Goal: Information Seeking & Learning: Learn about a topic

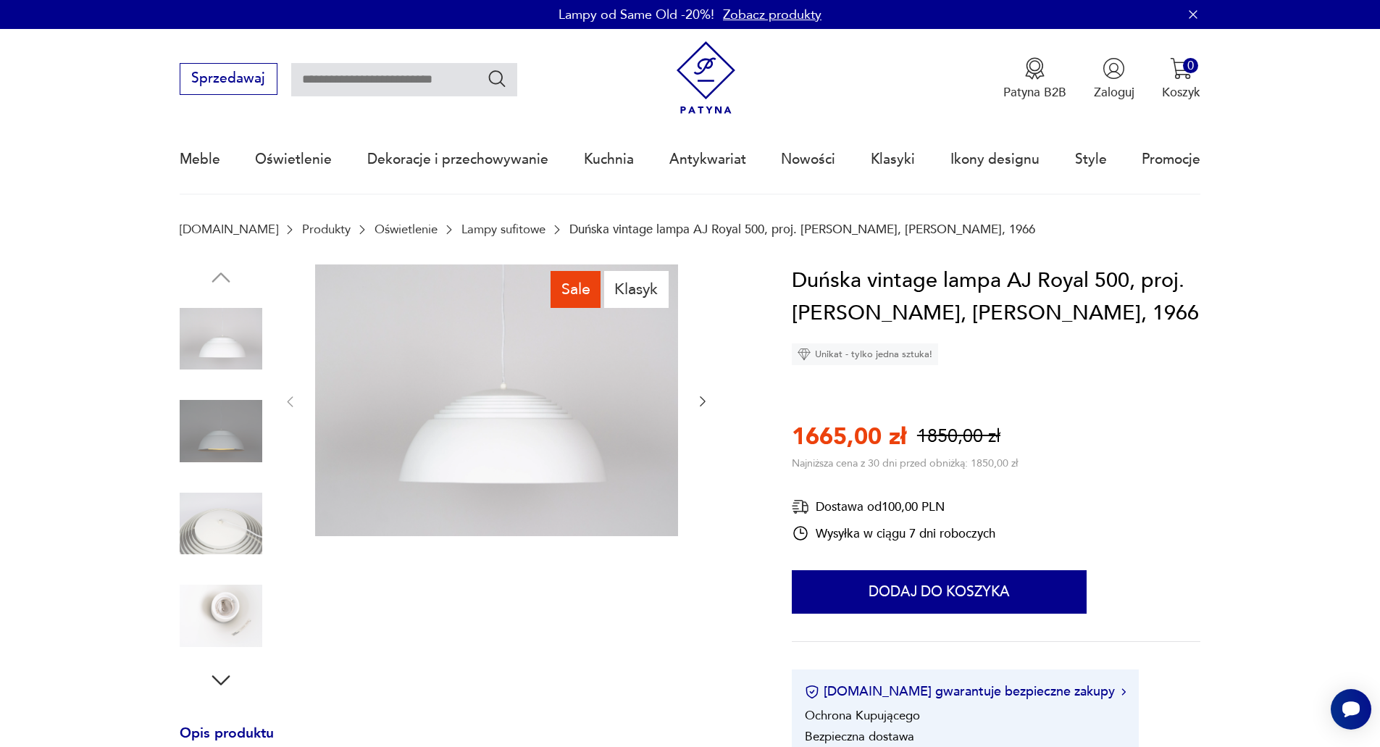
click at [701, 402] on icon "button" at bounding box center [703, 401] width 14 height 14
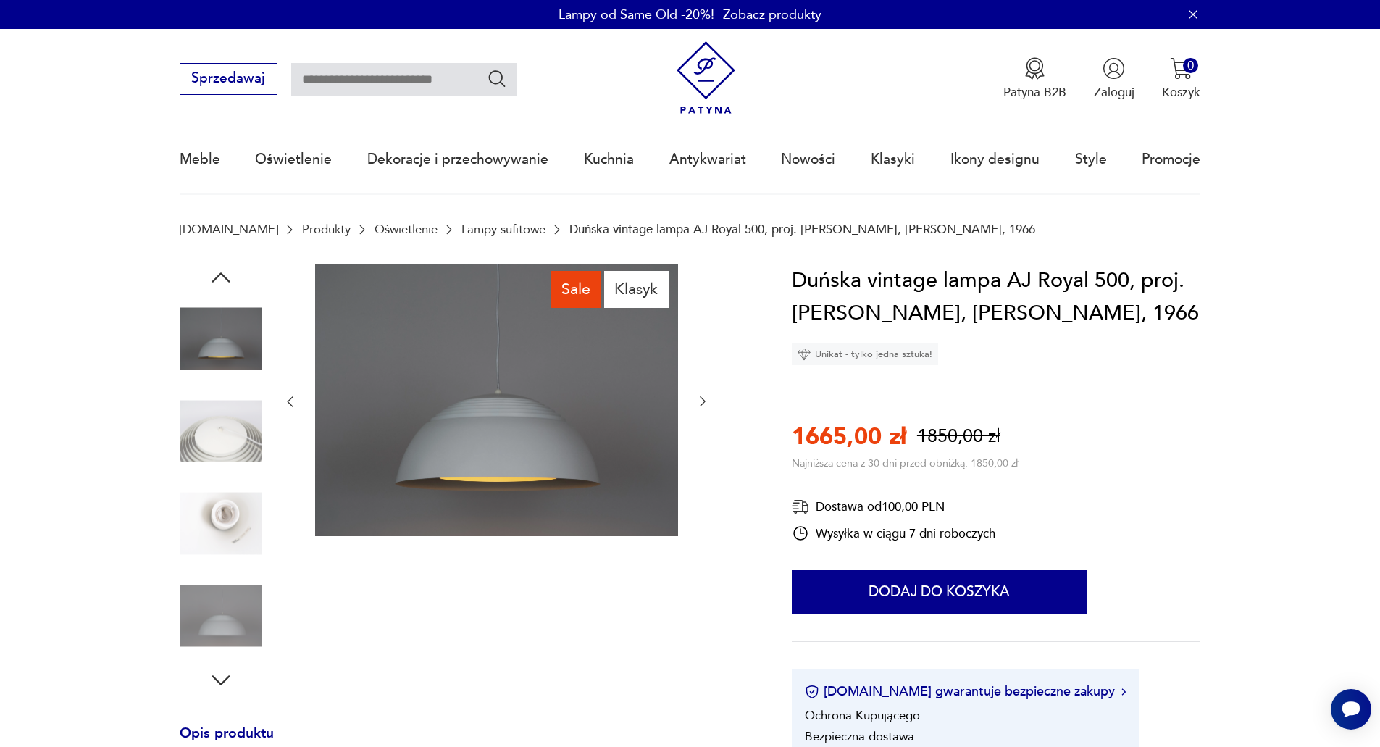
click at [706, 403] on icon "button" at bounding box center [703, 401] width 14 height 14
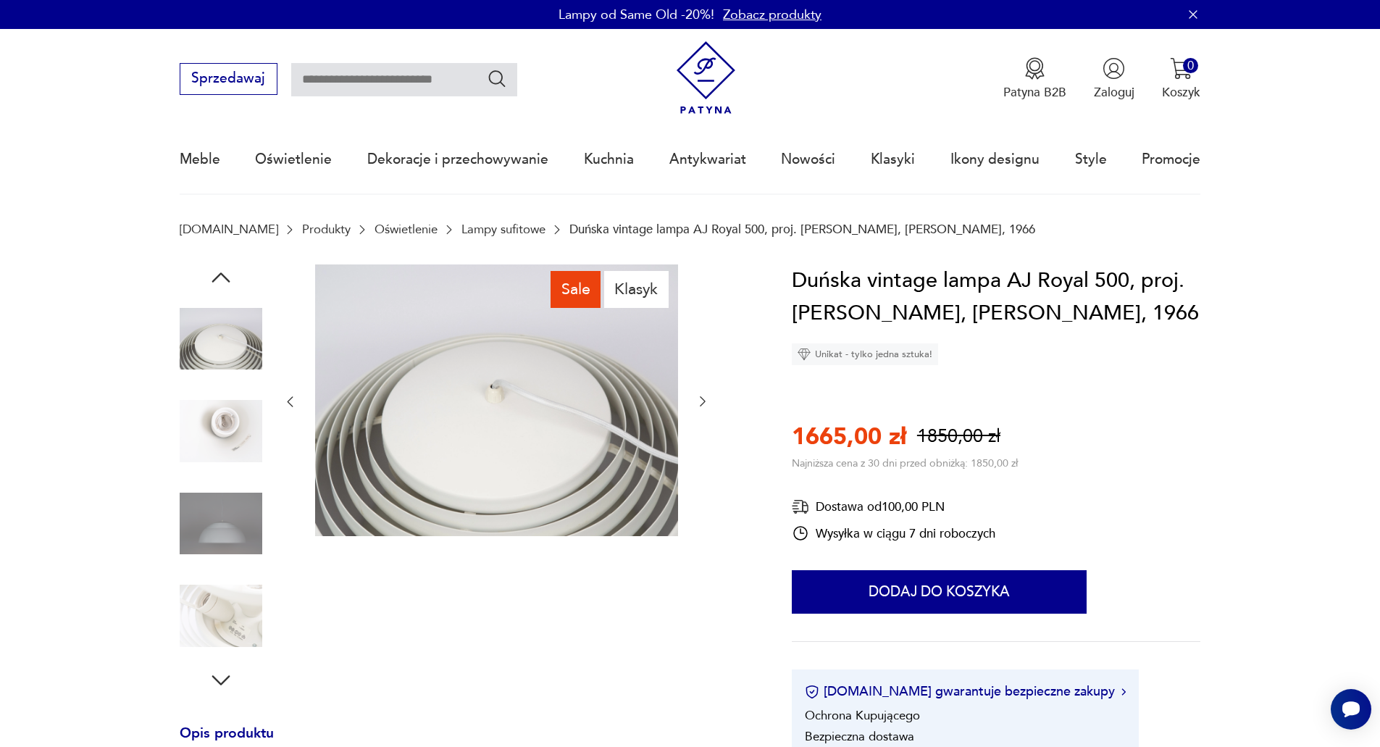
click at [709, 406] on icon "button" at bounding box center [703, 401] width 14 height 14
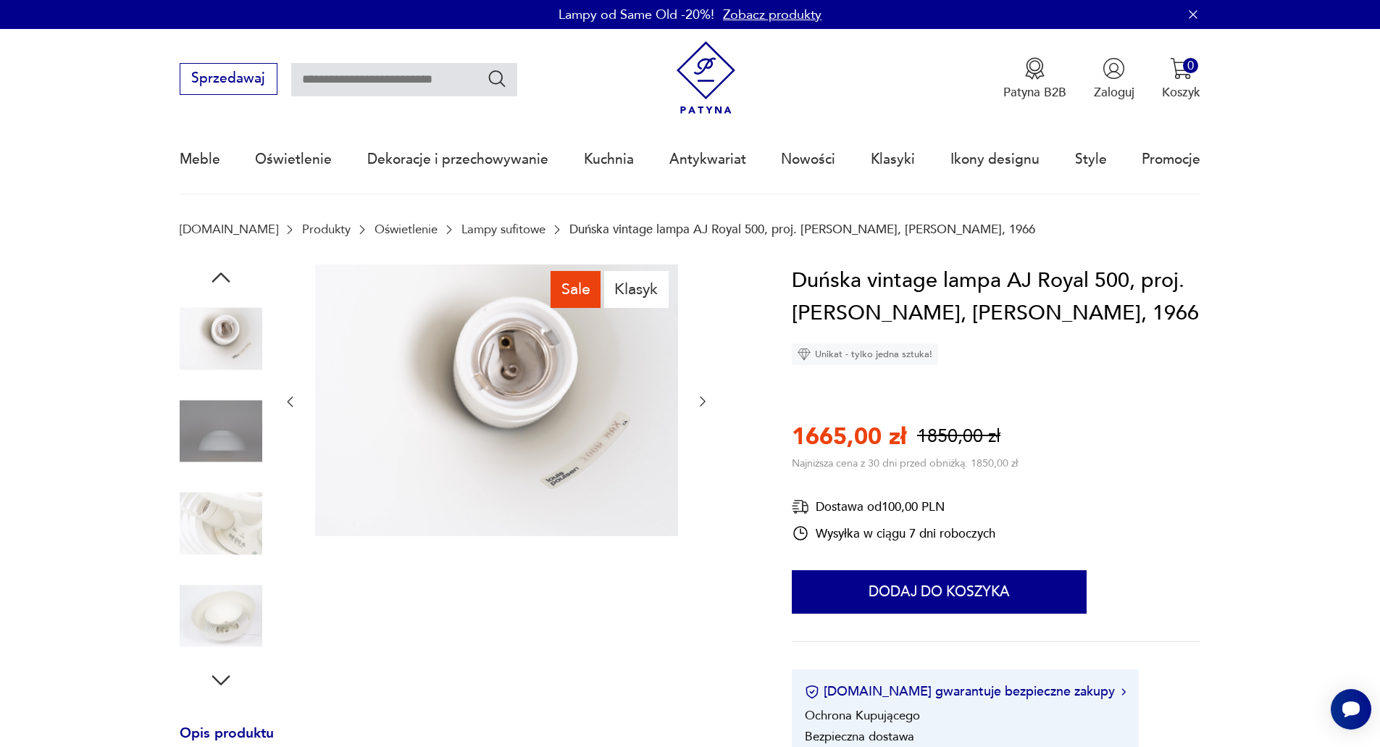
click at [710, 407] on icon "button" at bounding box center [703, 401] width 14 height 14
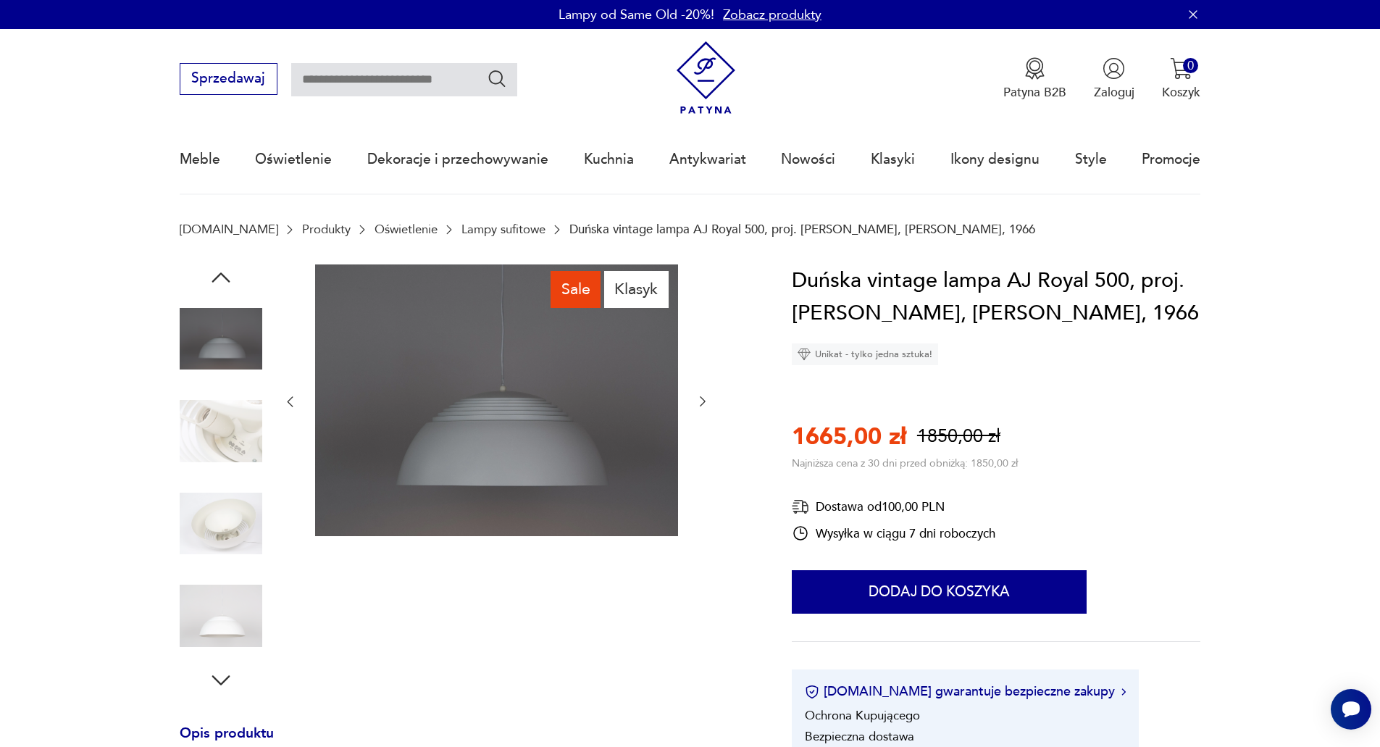
click at [704, 406] on icon "button" at bounding box center [703, 401] width 14 height 14
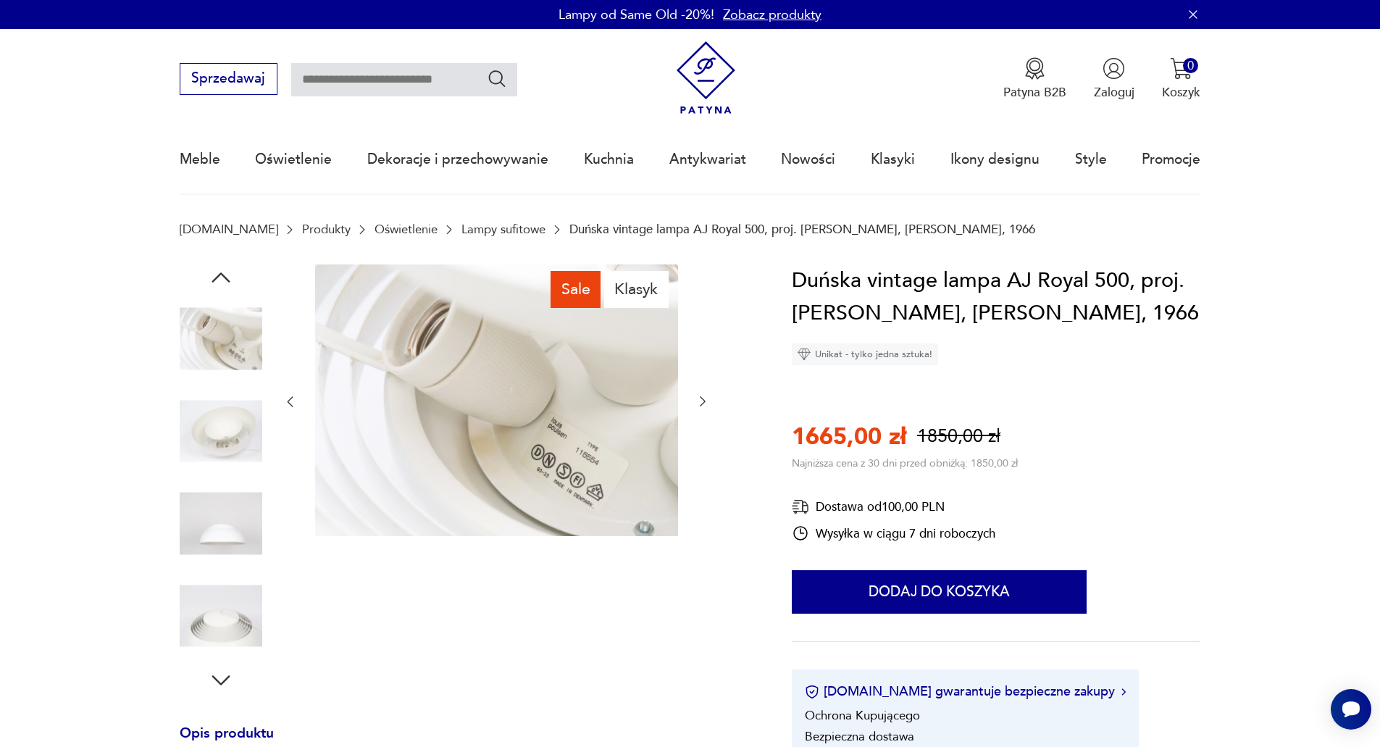
click at [705, 406] on icon "button" at bounding box center [703, 401] width 14 height 14
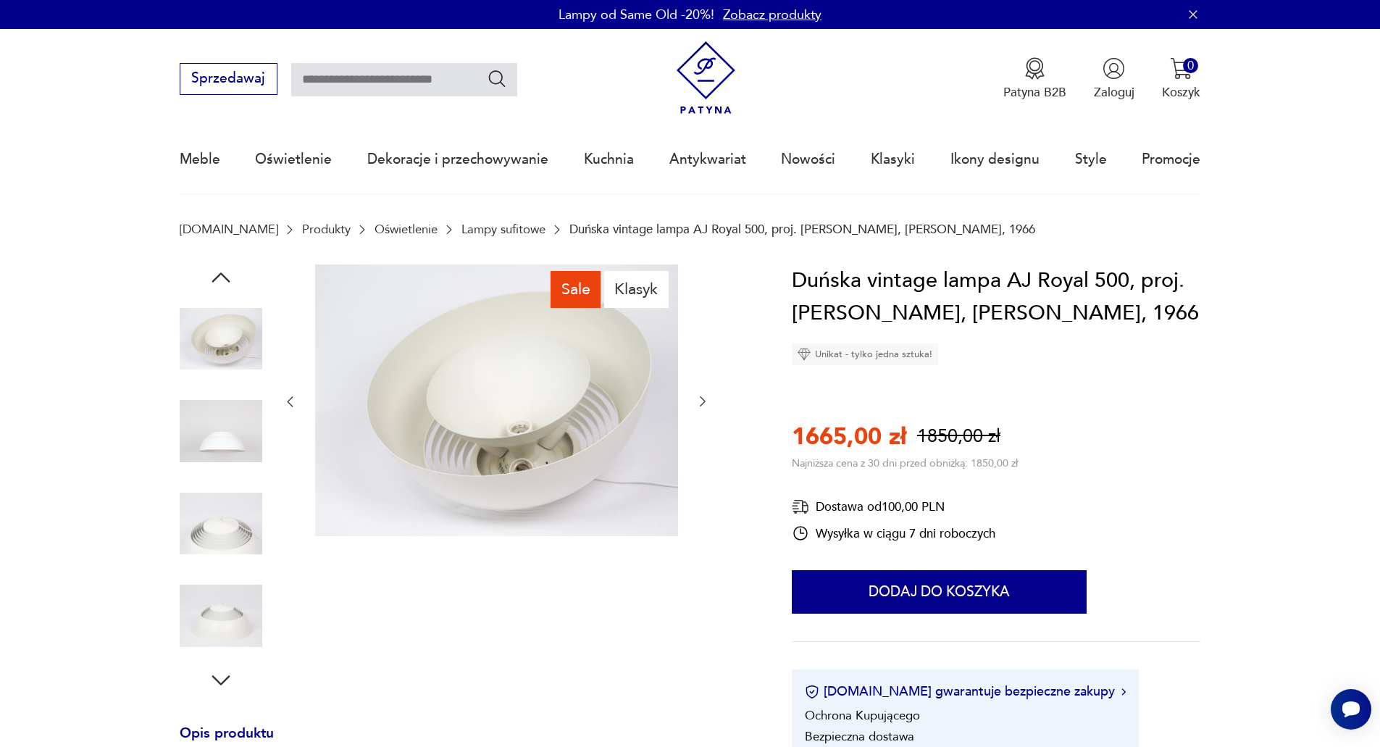
click at [704, 406] on icon "button" at bounding box center [703, 401] width 14 height 14
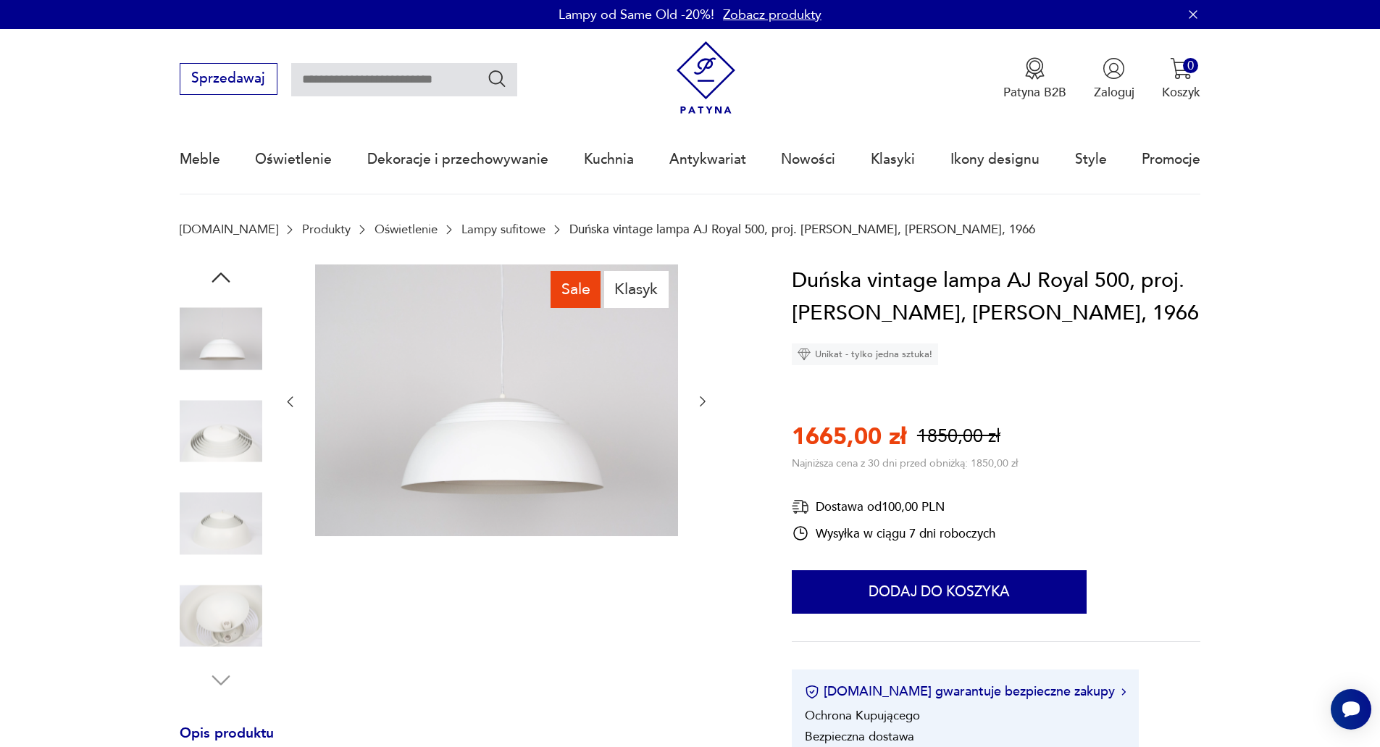
click at [704, 407] on icon "button" at bounding box center [703, 401] width 14 height 14
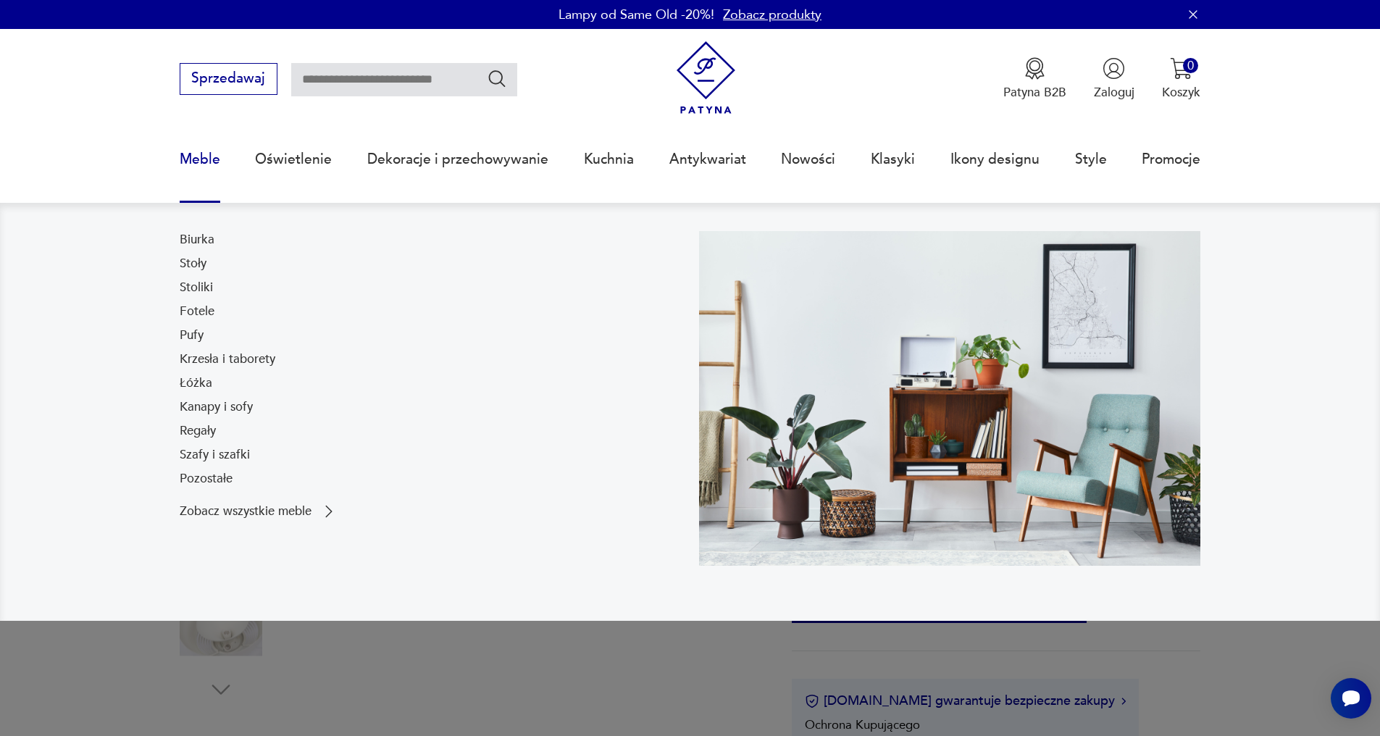
click at [193, 266] on link "Stoły" at bounding box center [193, 263] width 27 height 17
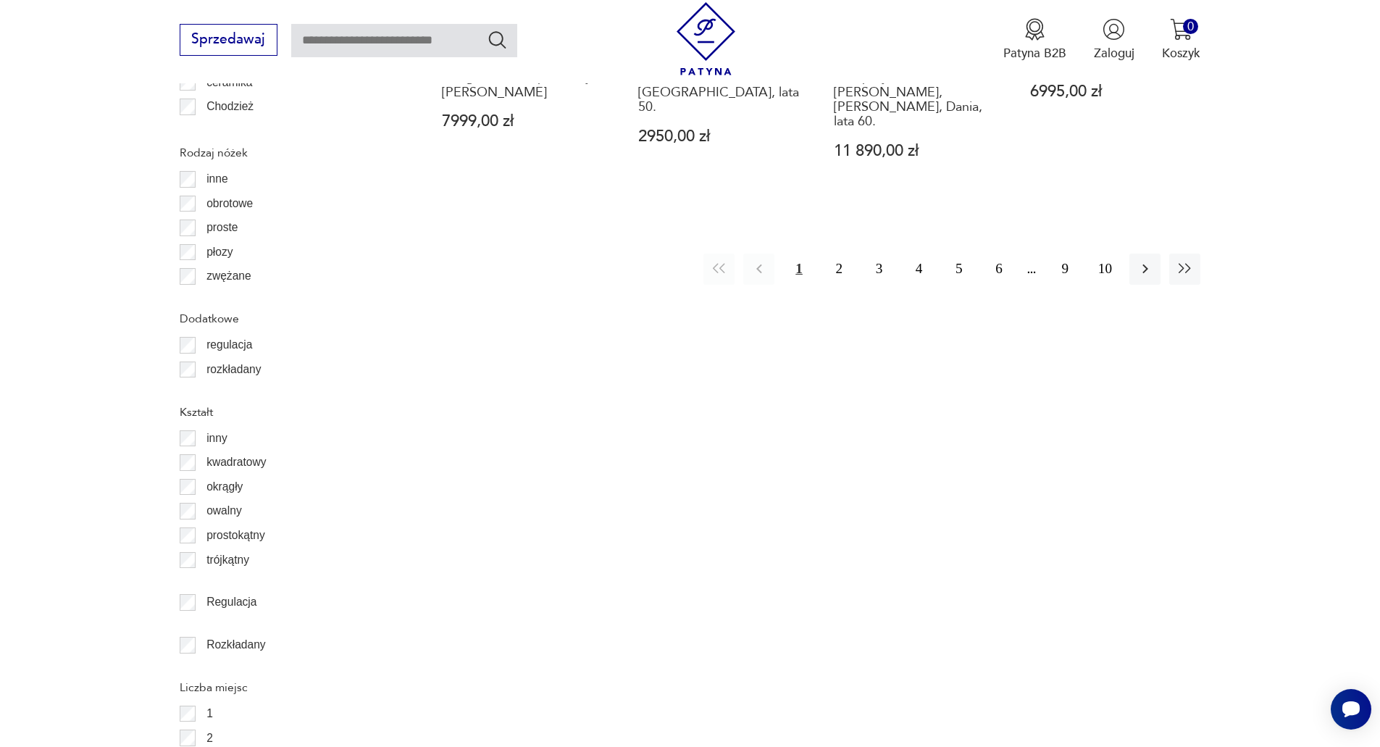
scroll to position [1955, 0]
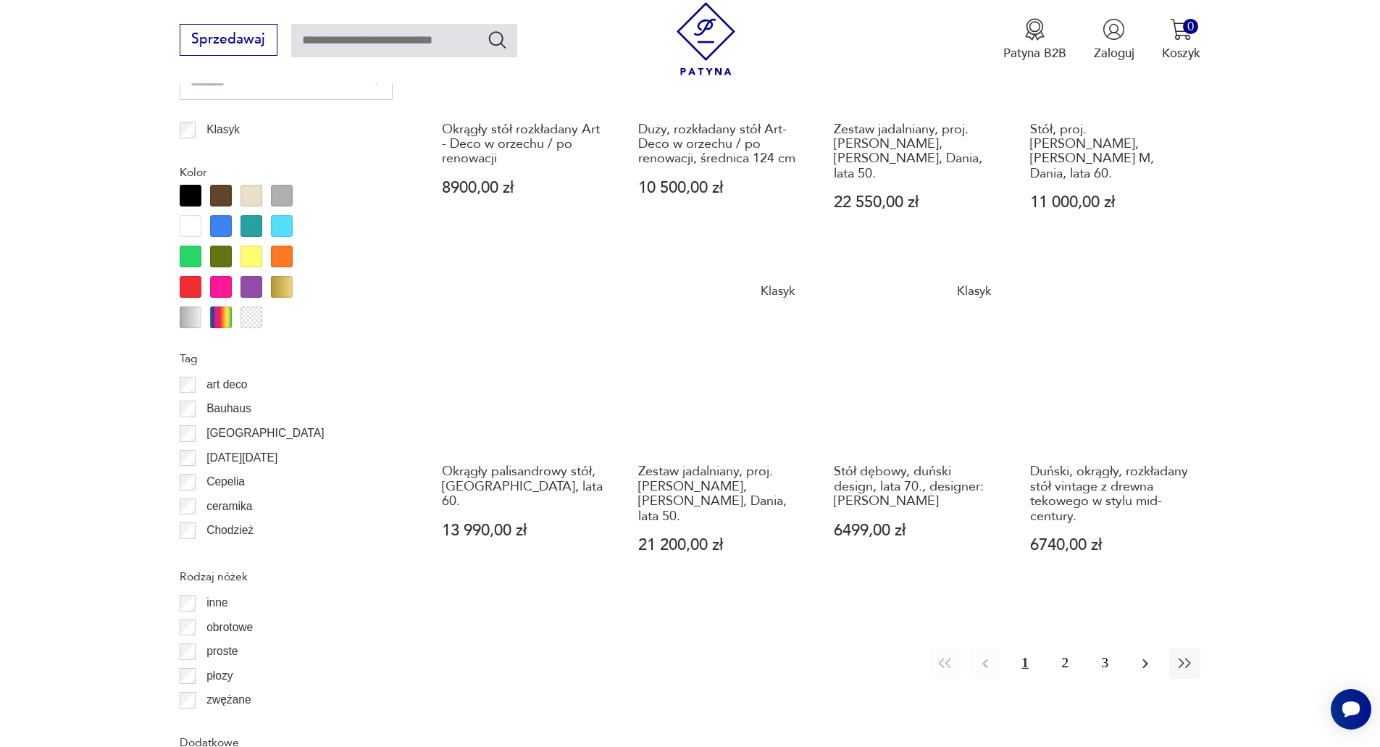
scroll to position [1529, 0]
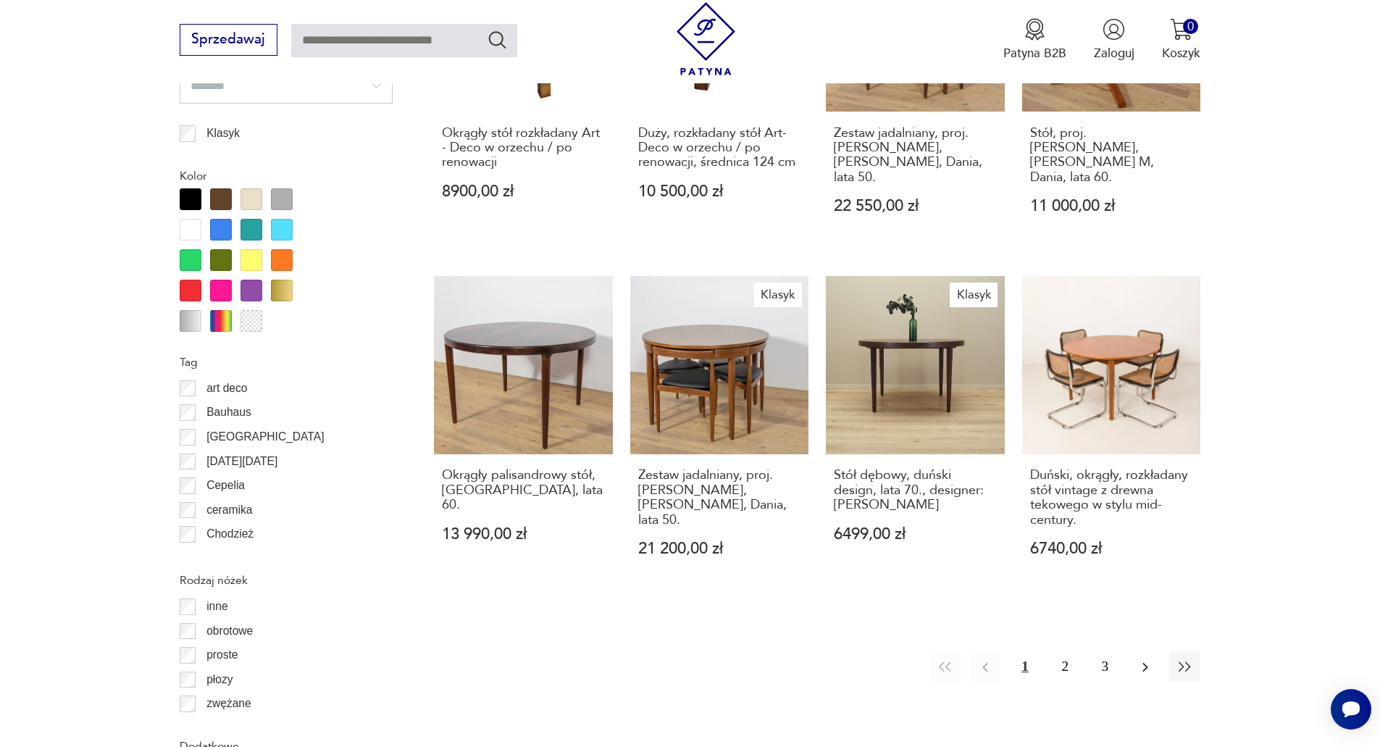
click at [1144, 659] on icon "button" at bounding box center [1145, 667] width 17 height 17
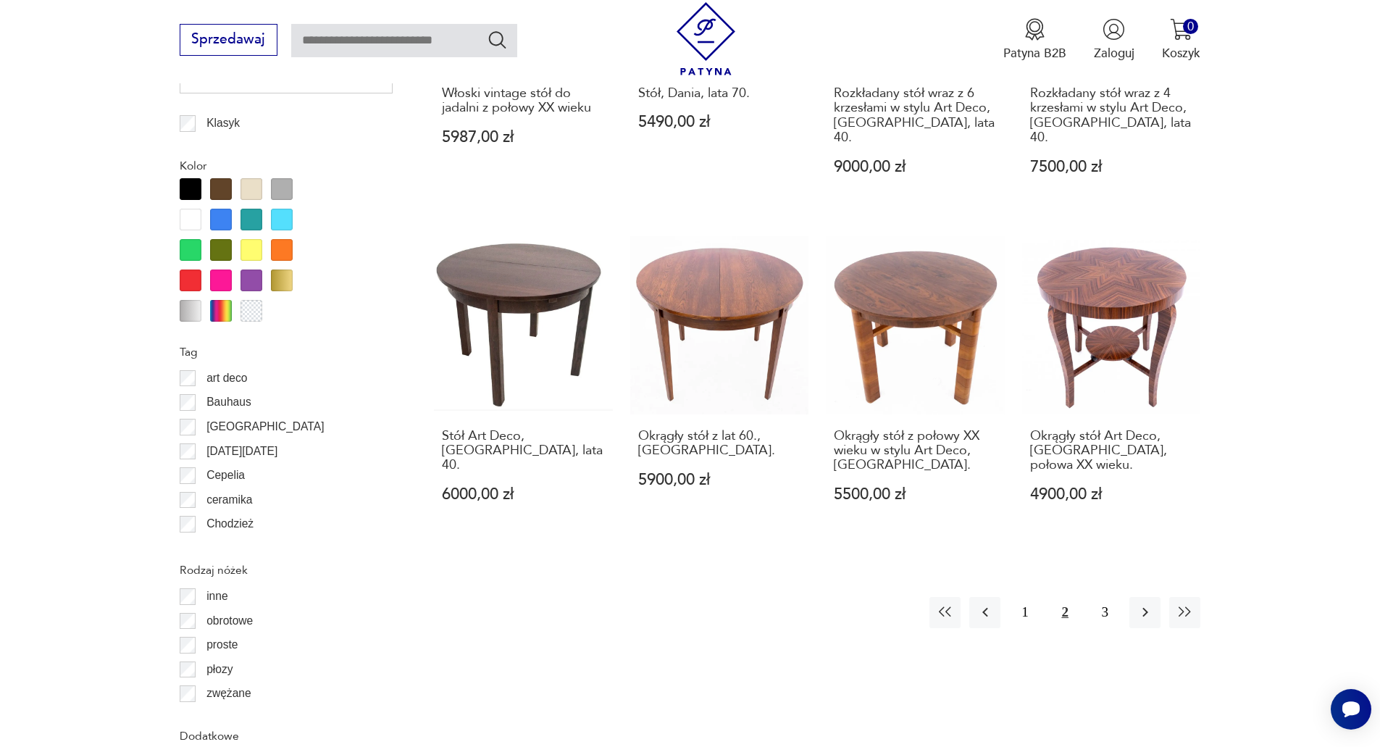
scroll to position [1542, 0]
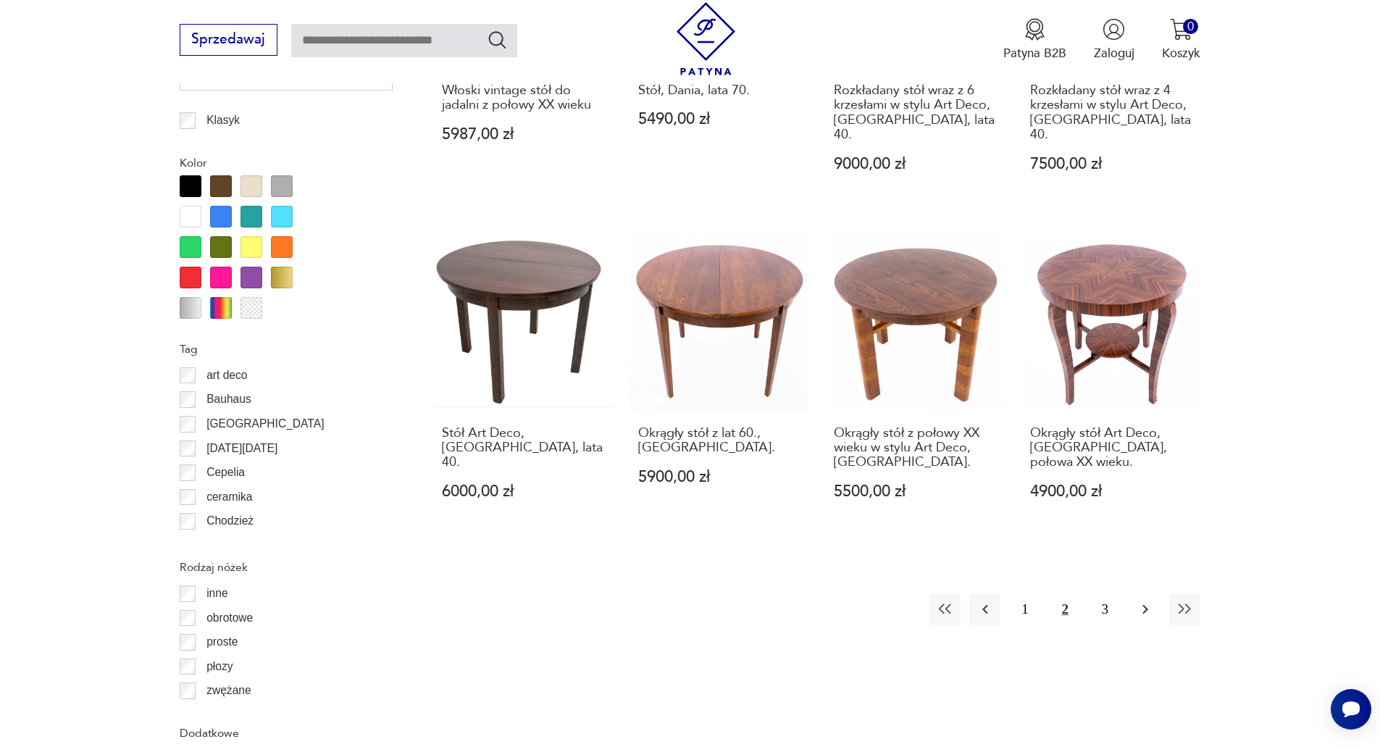
click at [1145, 601] on icon "button" at bounding box center [1145, 609] width 17 height 17
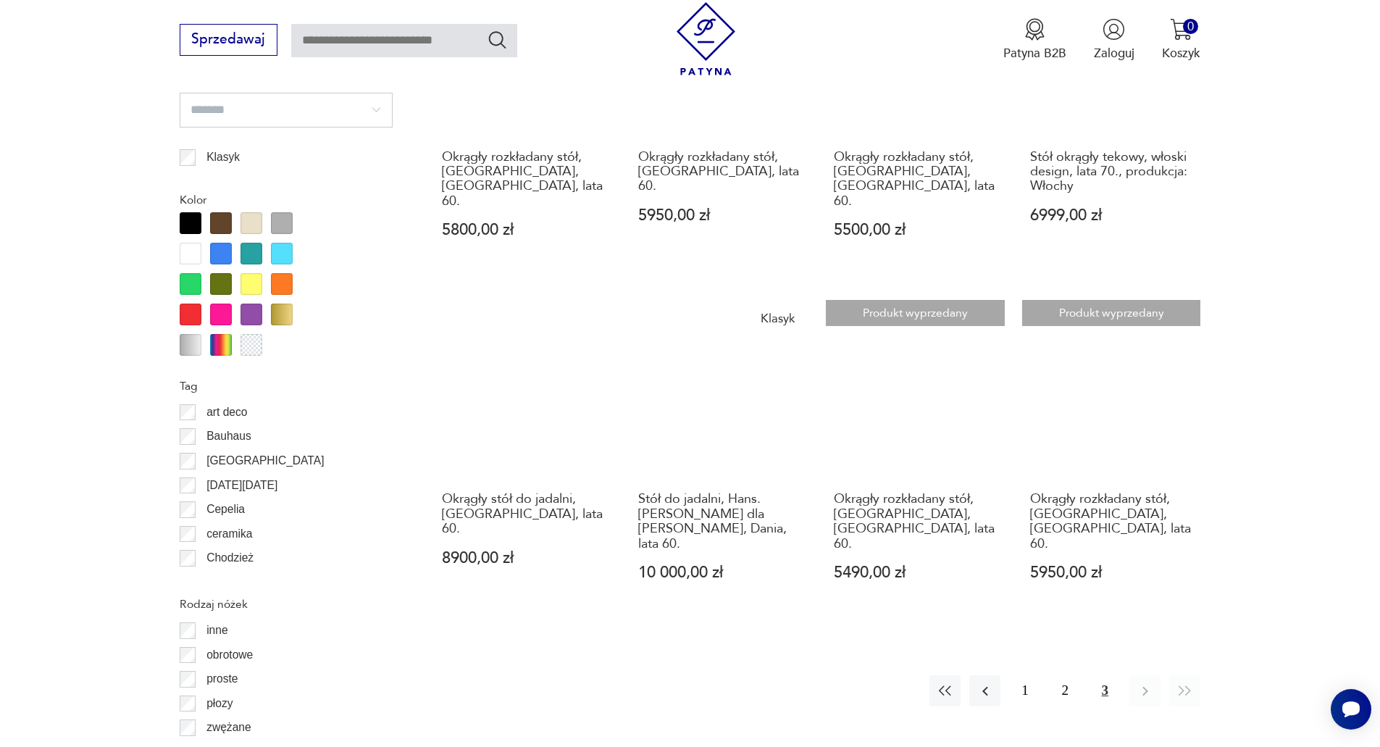
scroll to position [1503, 0]
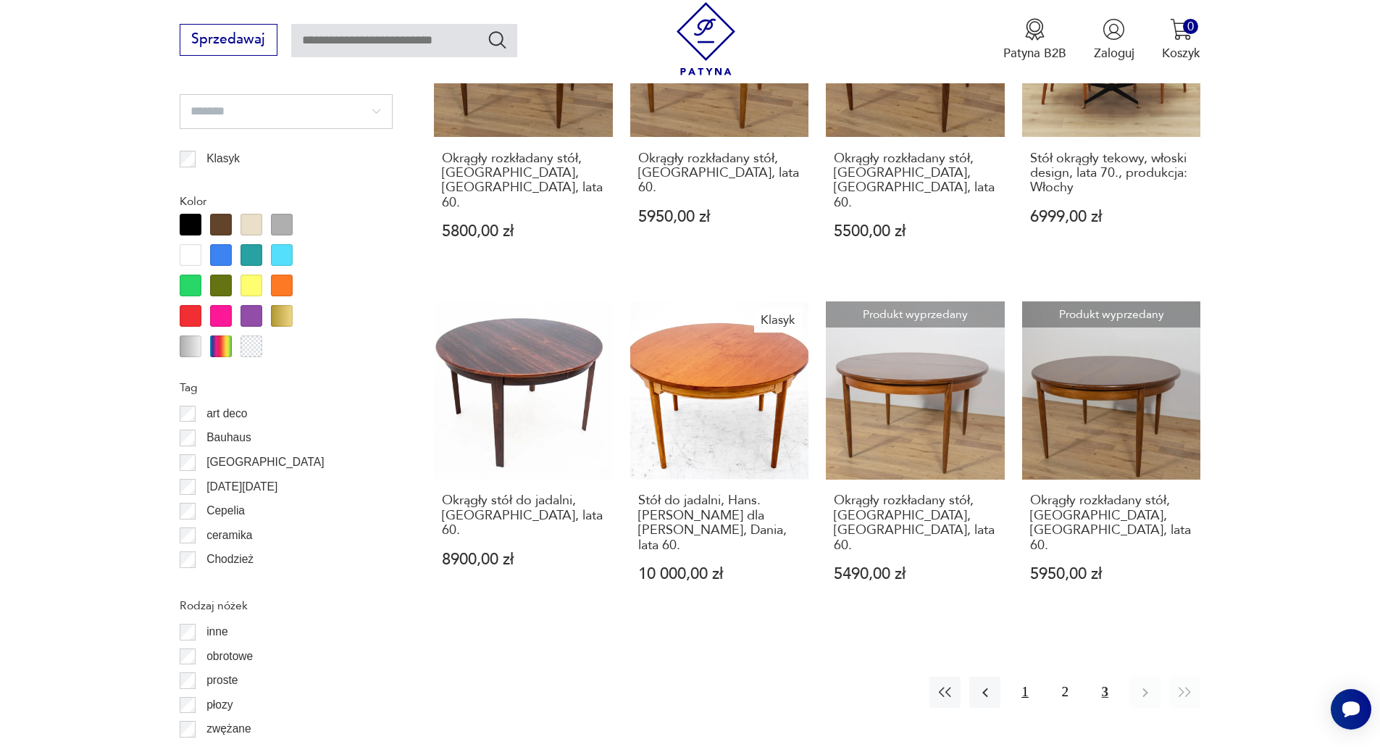
click at [1026, 677] on button "1" at bounding box center [1024, 692] width 31 height 31
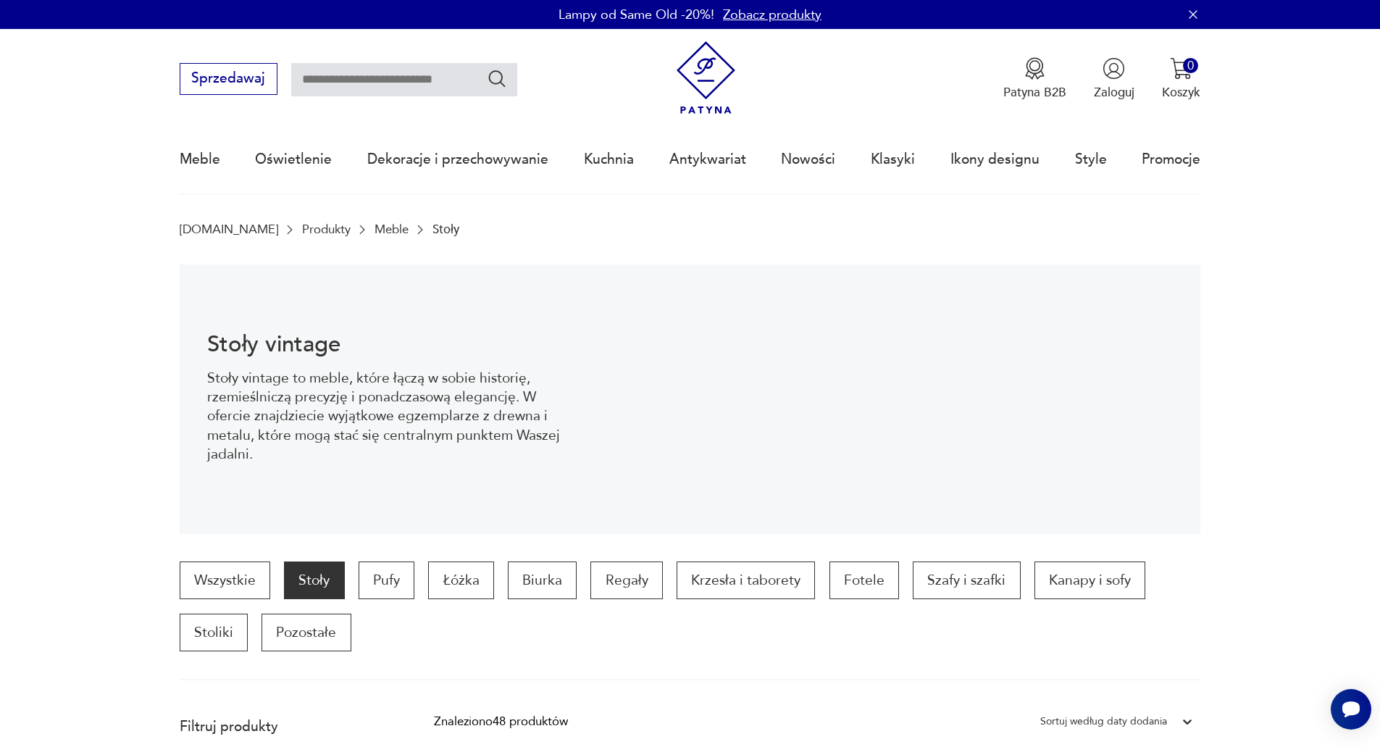
click at [363, 78] on input "text" at bounding box center [404, 79] width 226 height 33
type input "**********"
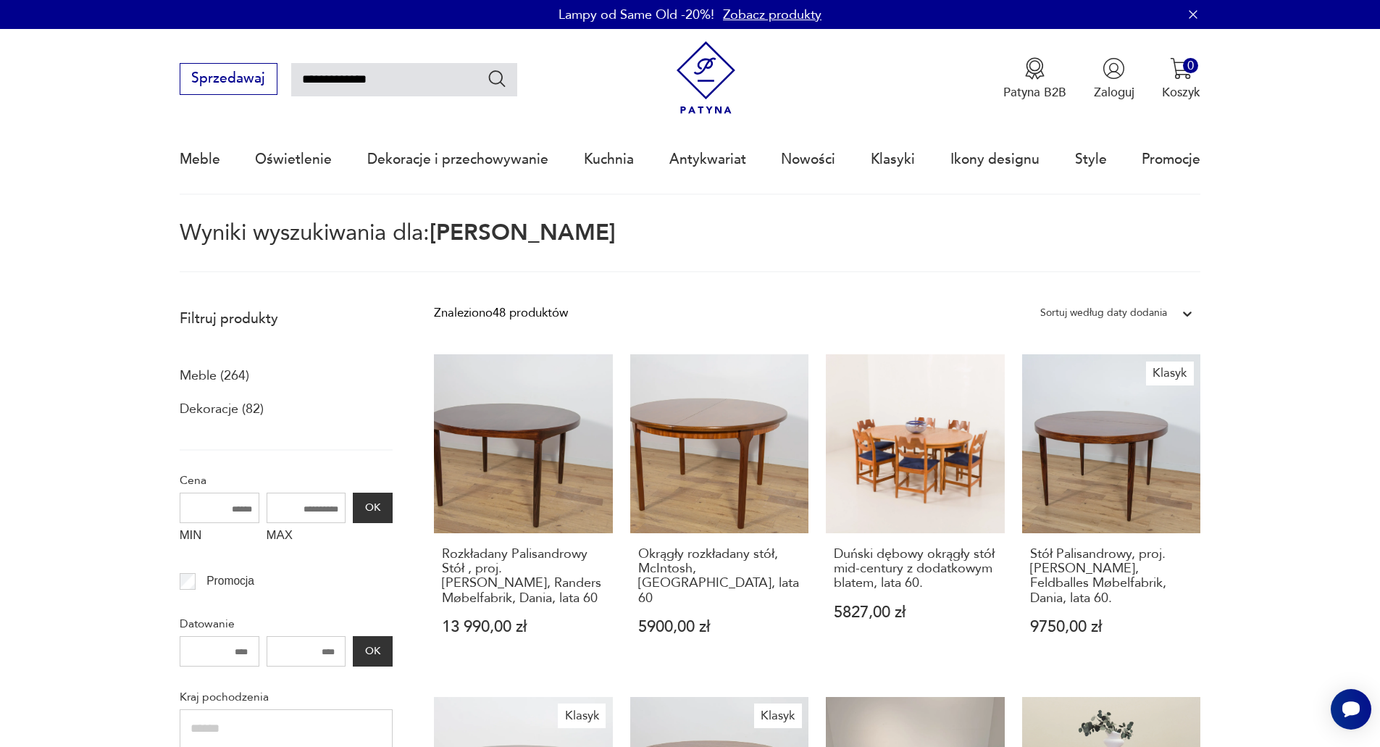
type input "**********"
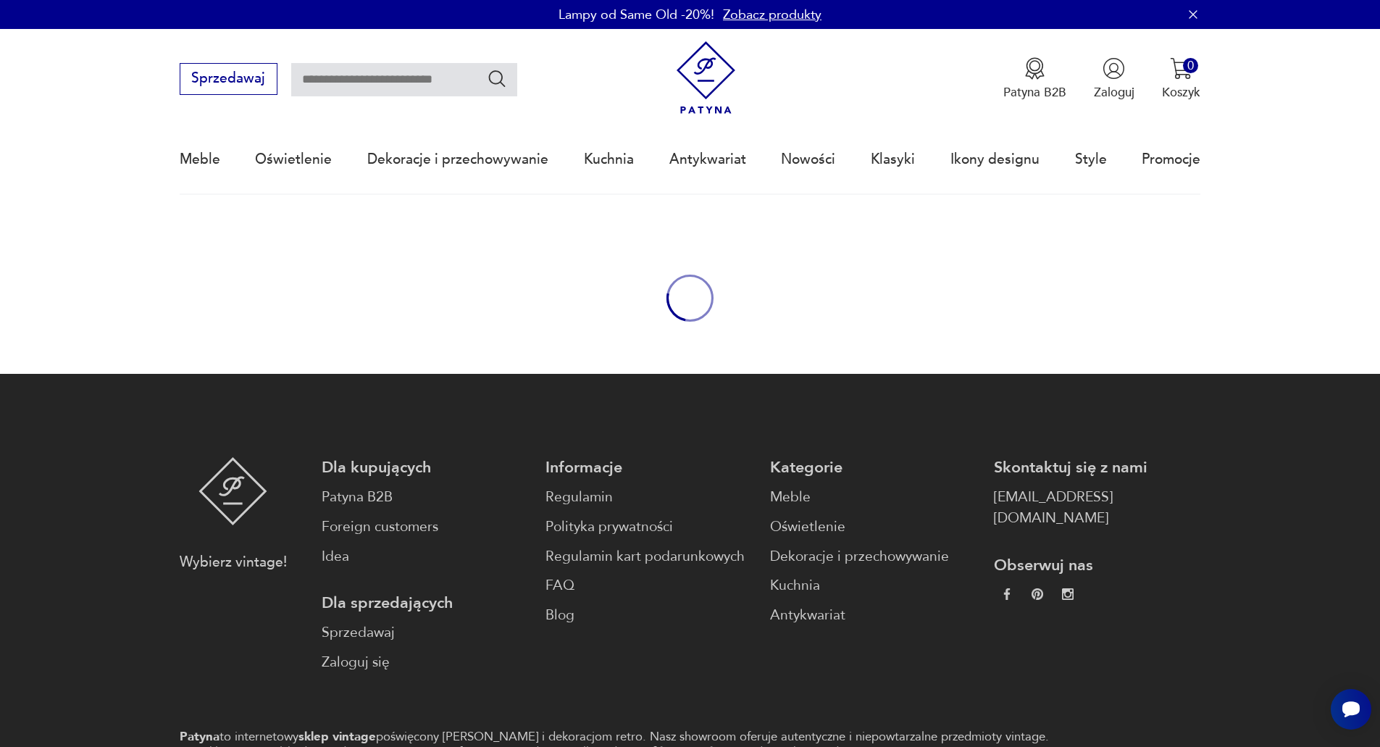
type input "**********"
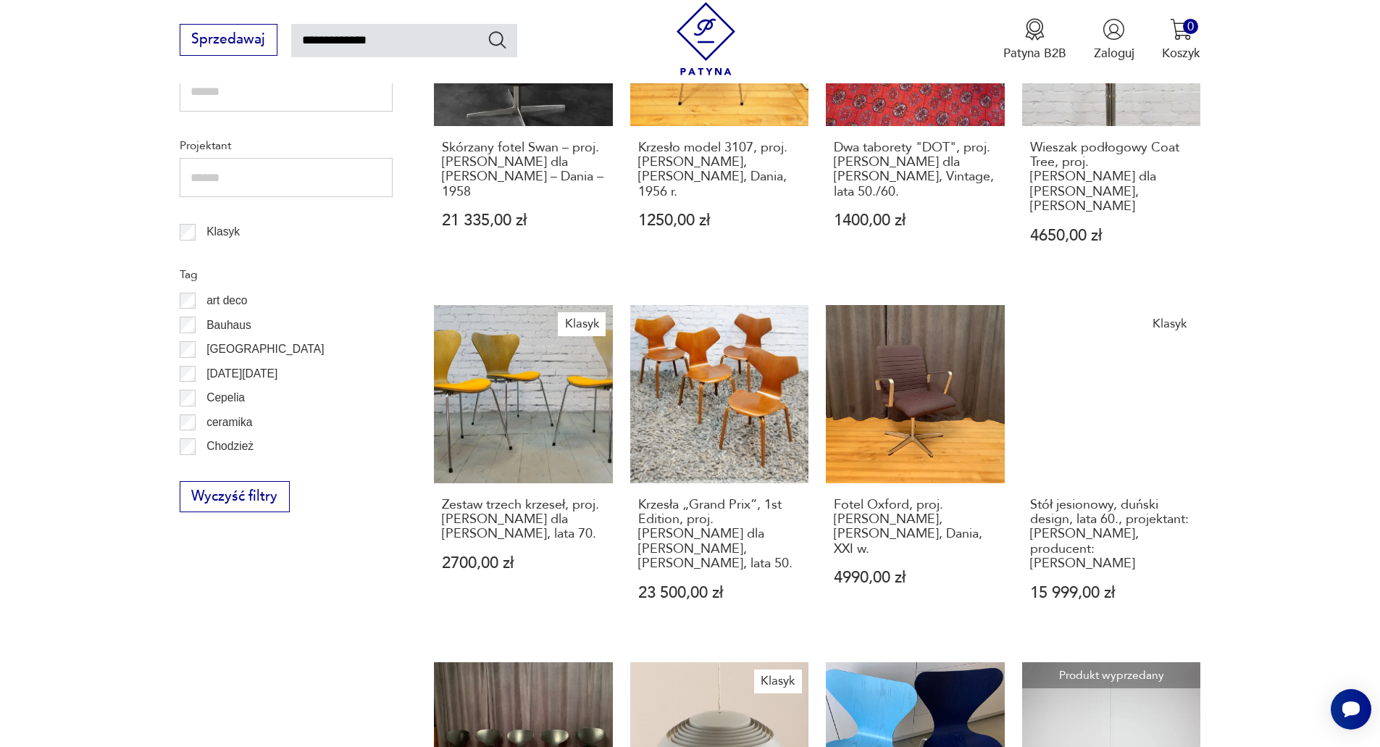
scroll to position [779, 0]
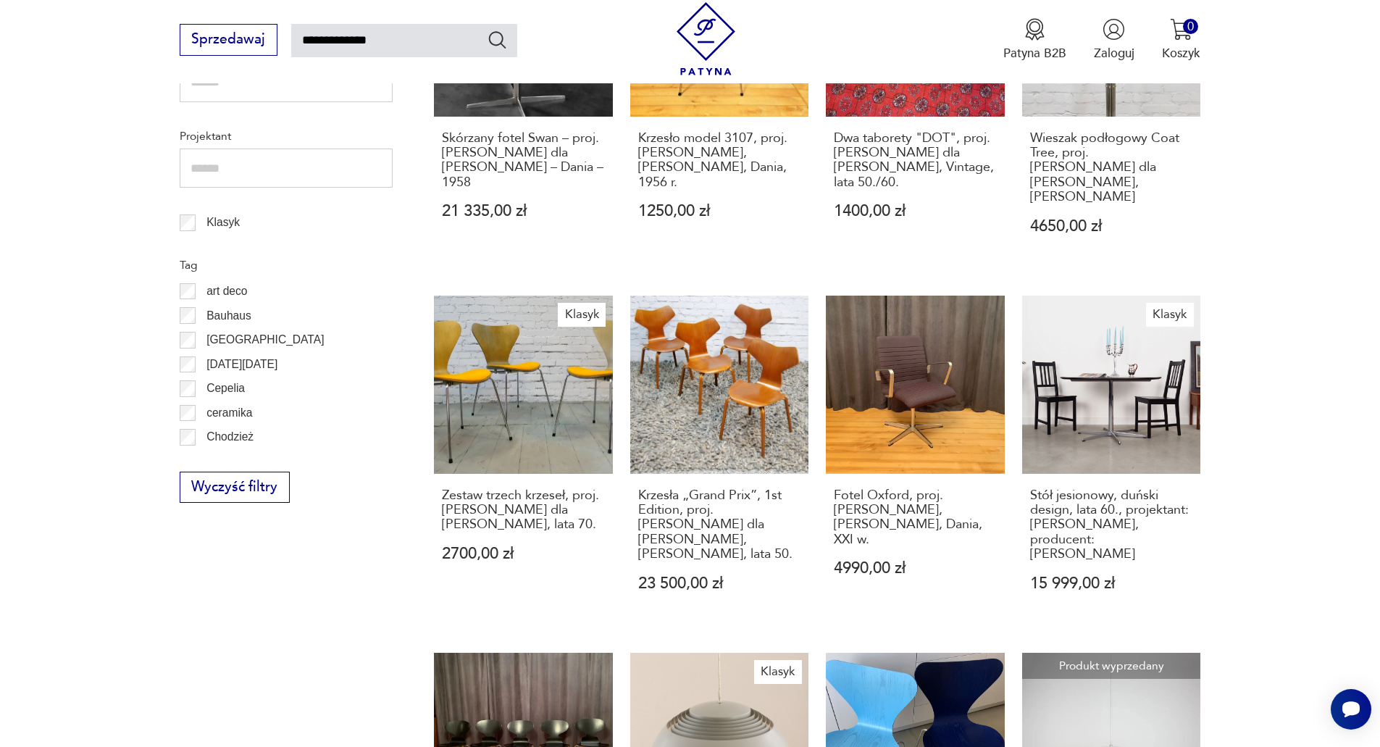
click at [724, 371] on link "Krzesła „Grand Prix”, 1st Edition, proj. [PERSON_NAME] dla [PERSON_NAME], [PERS…" at bounding box center [719, 461] width 179 height 330
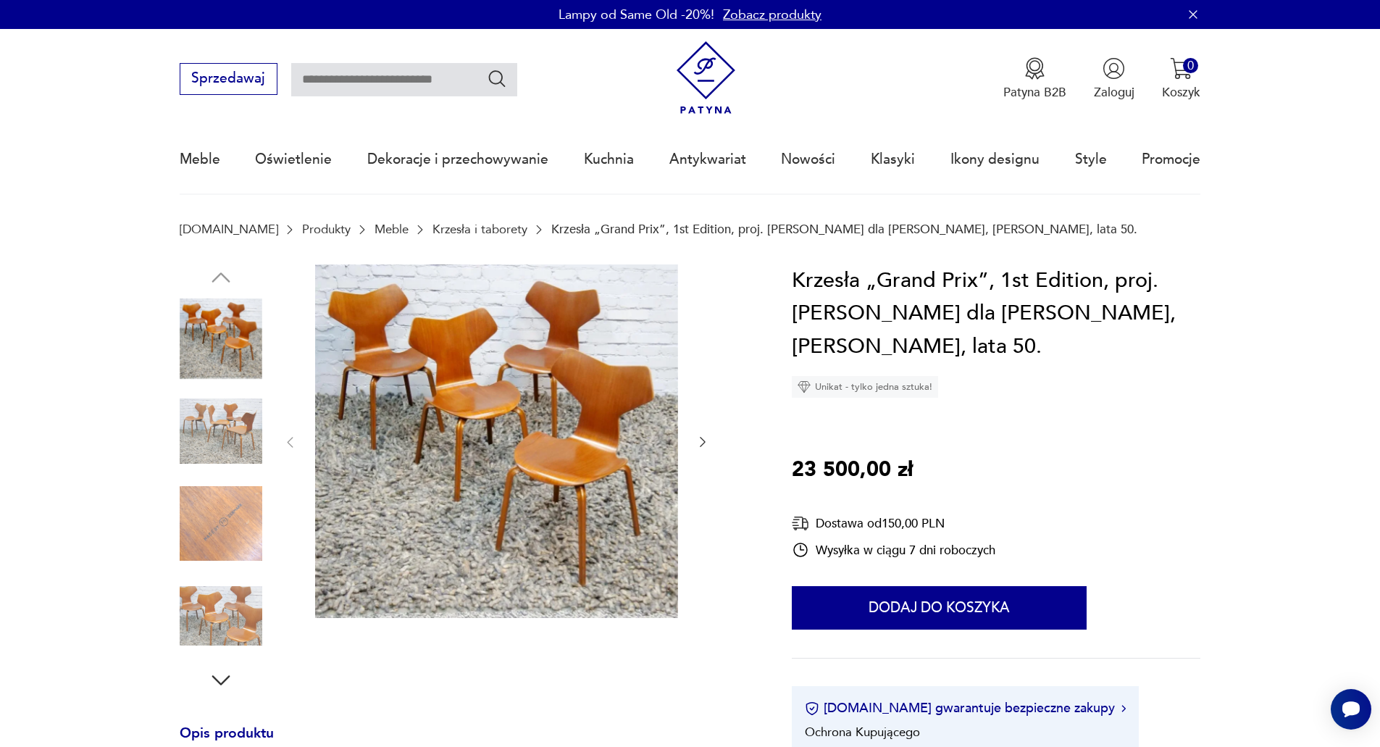
click at [696, 446] on icon "button" at bounding box center [703, 442] width 14 height 14
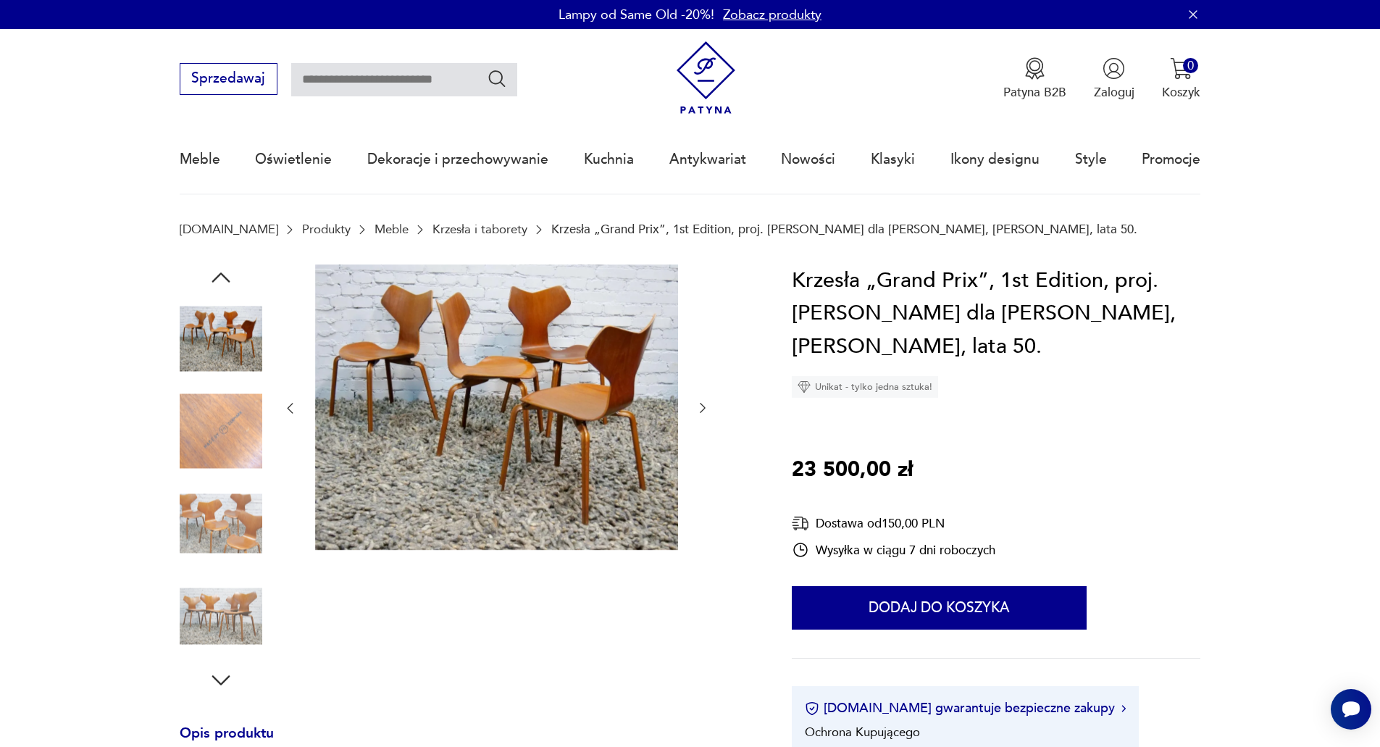
click at [701, 409] on icon "button" at bounding box center [703, 408] width 14 height 14
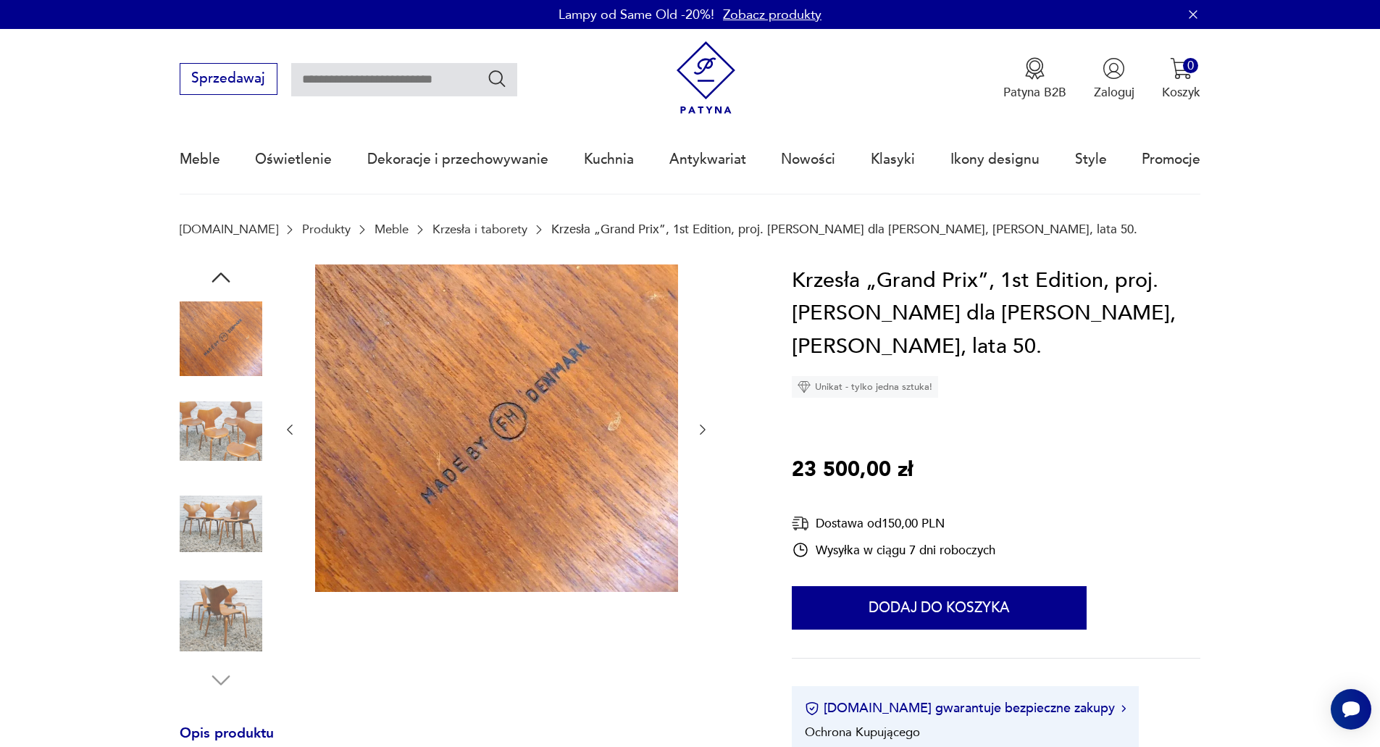
click at [703, 406] on div at bounding box center [496, 429] width 427 height 331
click at [701, 433] on icon "button" at bounding box center [703, 430] width 6 height 10
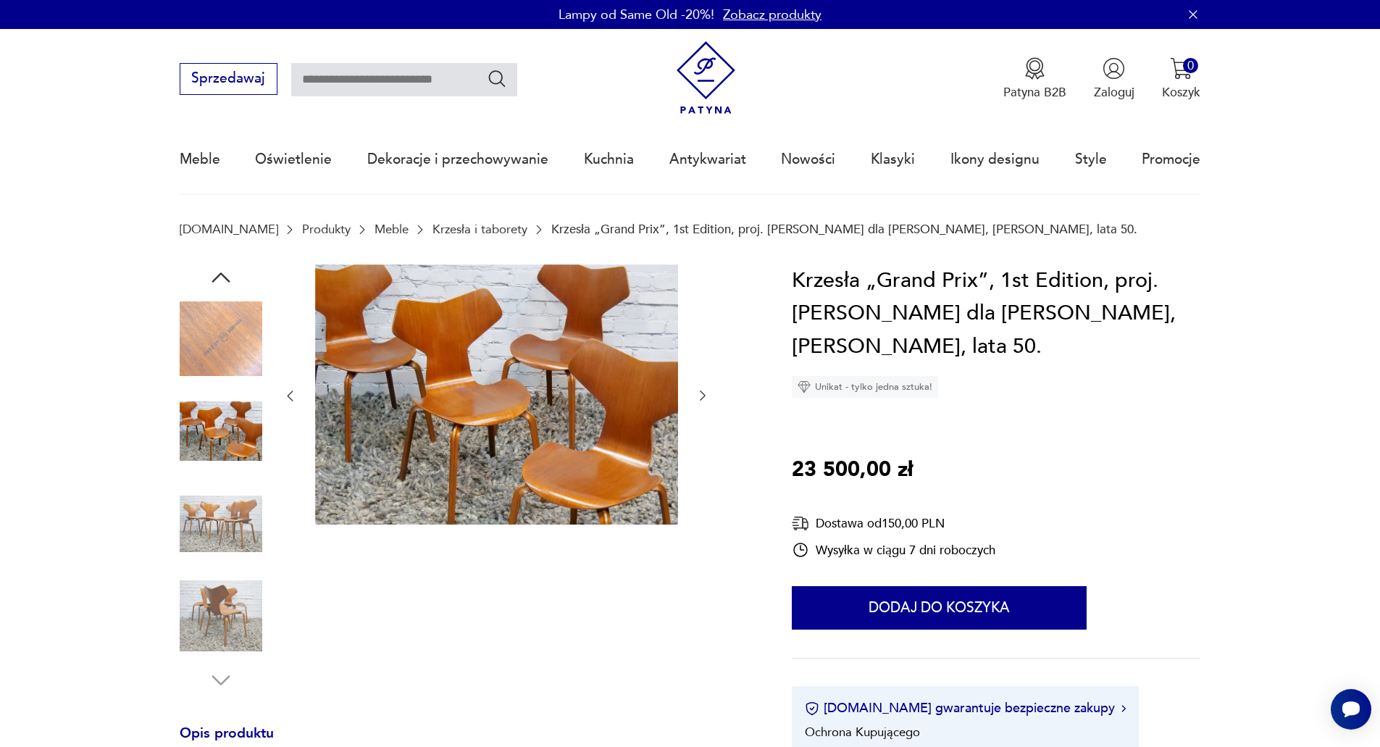
click at [702, 398] on icon "button" at bounding box center [703, 395] width 14 height 14
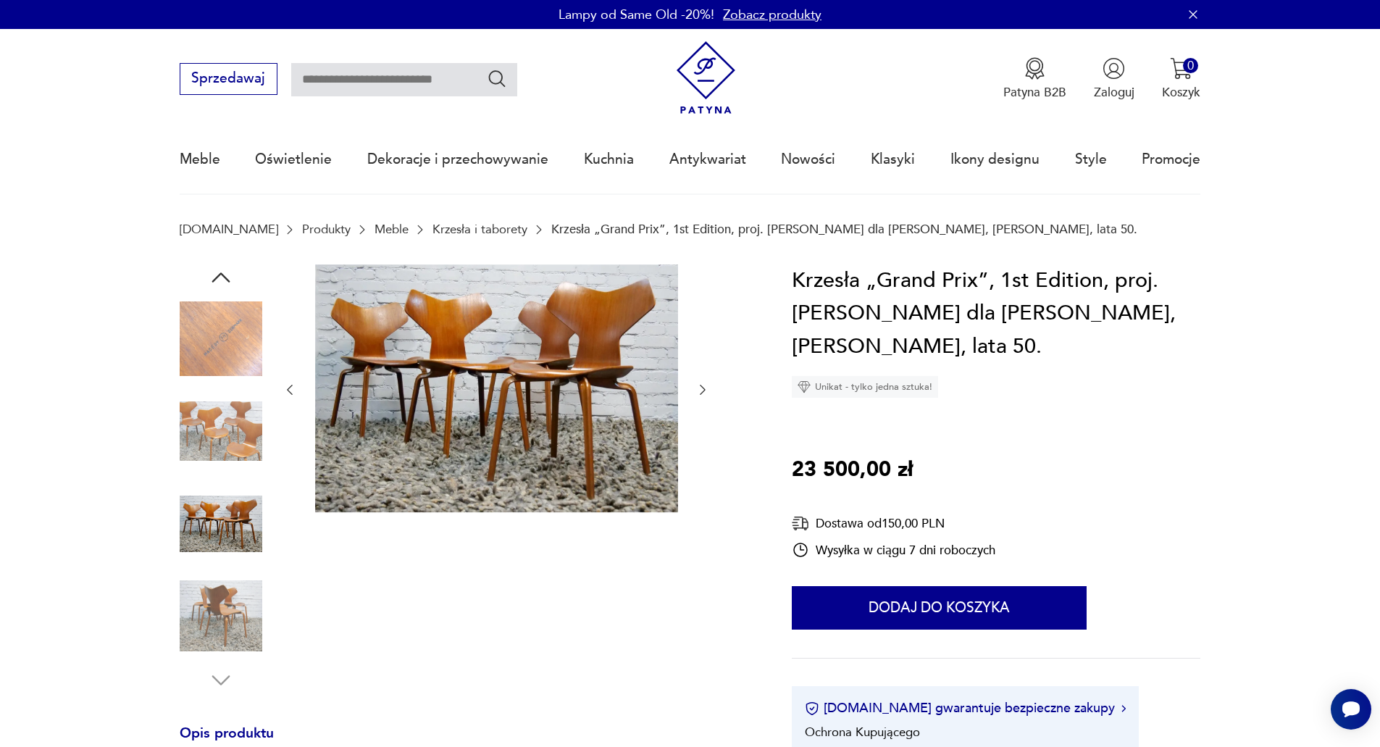
click at [704, 393] on icon "button" at bounding box center [703, 390] width 14 height 14
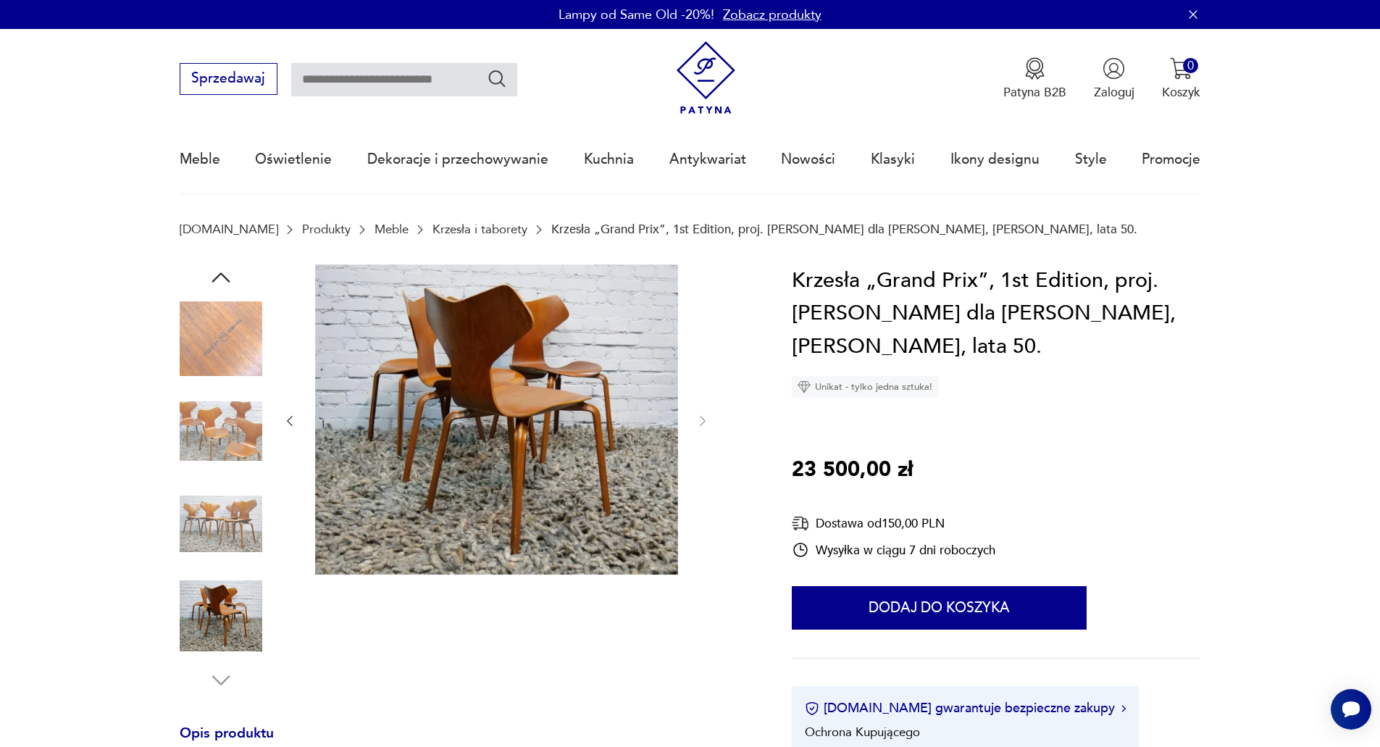
type input "**********"
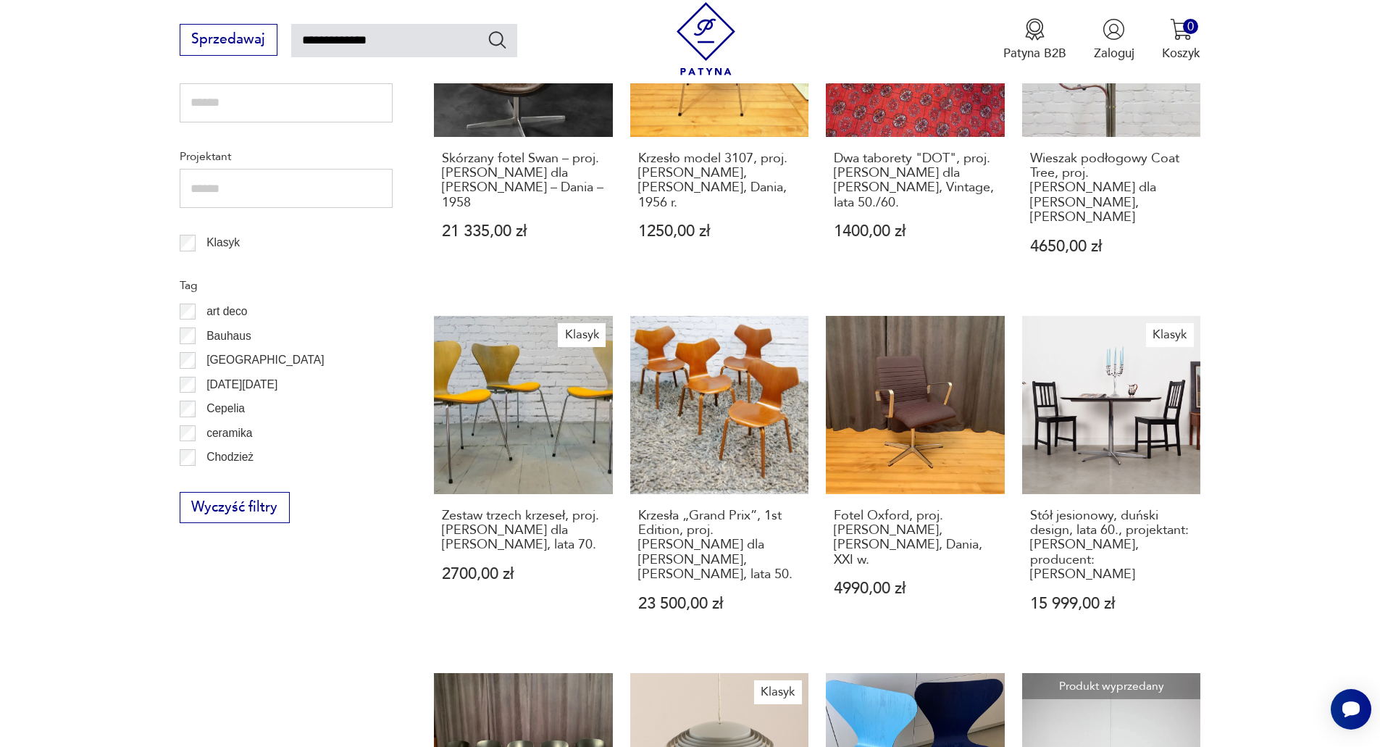
scroll to position [759, 0]
click at [540, 385] on link "Klasyk Zestaw trzech krzeseł, proj. [PERSON_NAME] dla [PERSON_NAME], lata 70. 2…" at bounding box center [523, 480] width 179 height 330
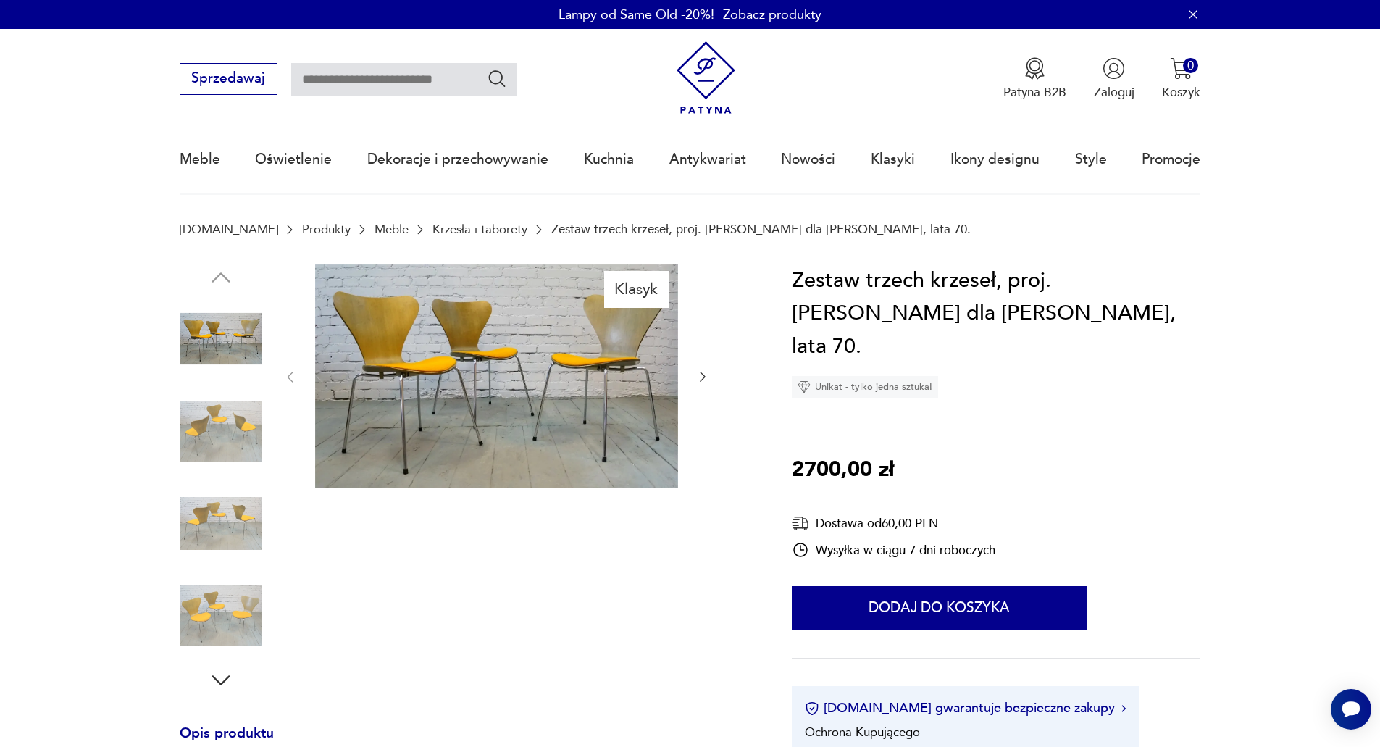
click at [700, 377] on icon "button" at bounding box center [703, 377] width 14 height 14
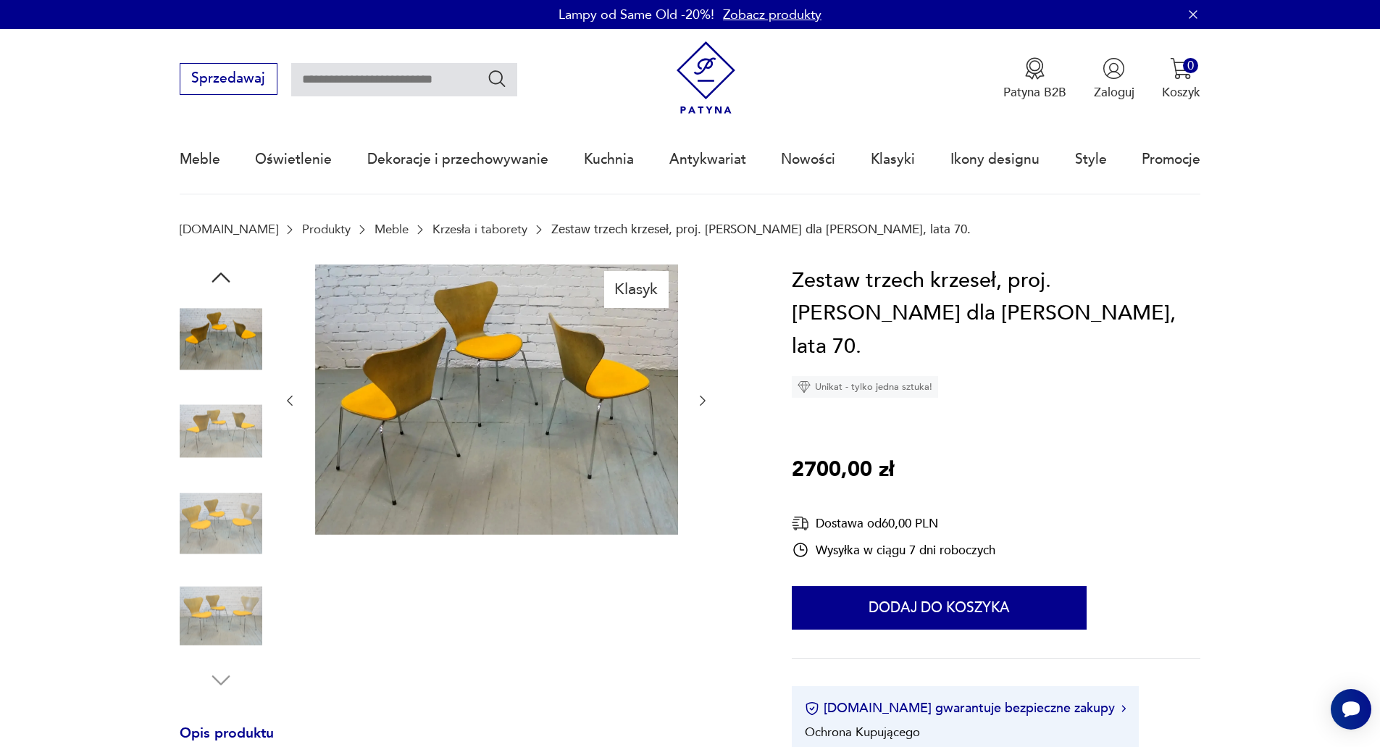
click at [697, 380] on div at bounding box center [496, 400] width 427 height 273
click at [701, 400] on icon "button" at bounding box center [703, 400] width 14 height 14
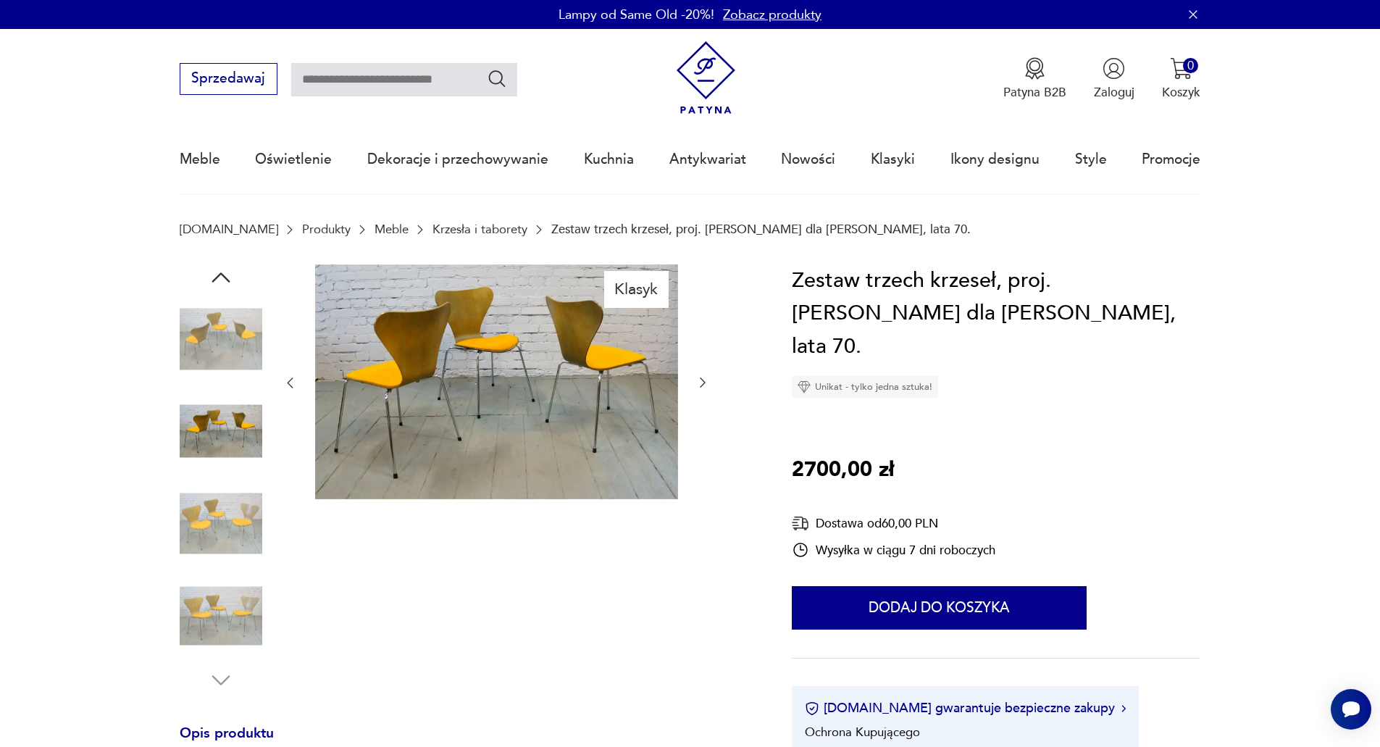
click at [701, 393] on div at bounding box center [496, 383] width 427 height 238
click at [703, 386] on icon "button" at bounding box center [703, 382] width 14 height 14
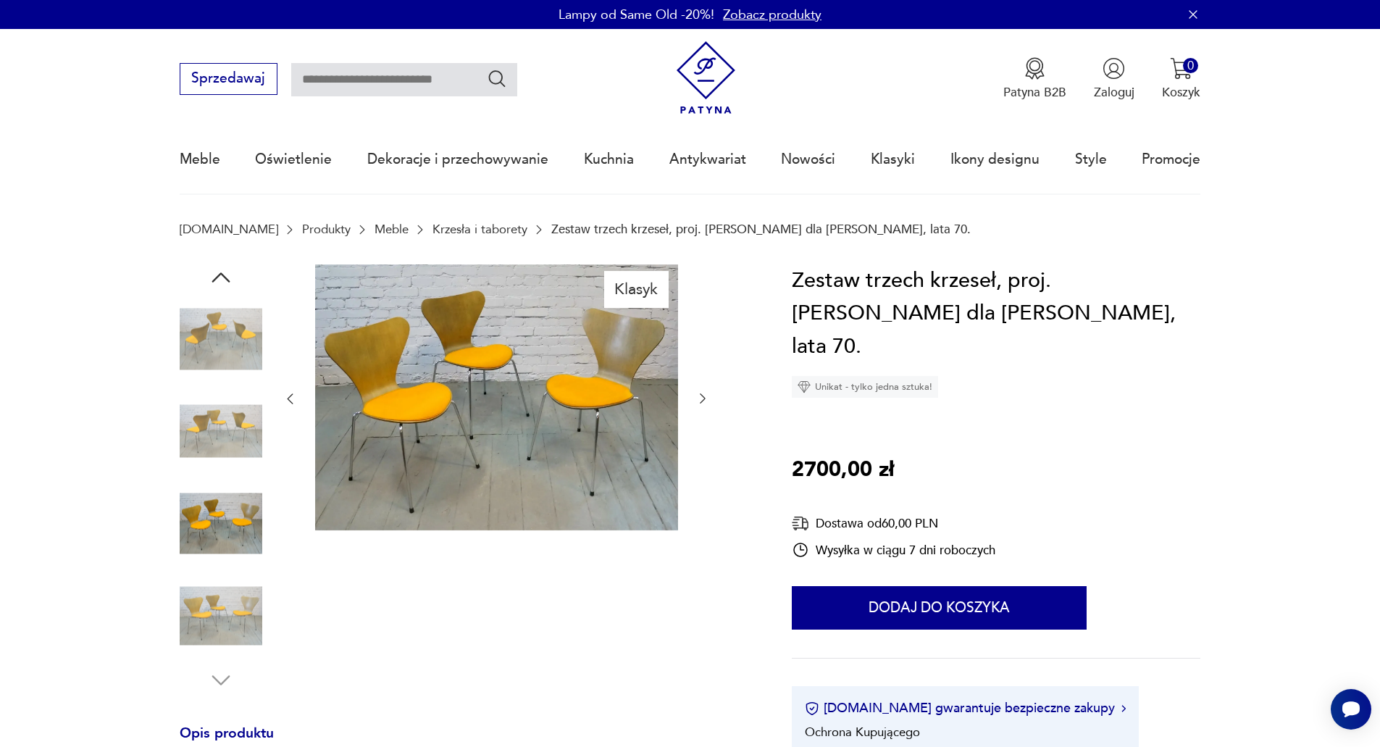
click at [703, 397] on icon "button" at bounding box center [703, 399] width 6 height 10
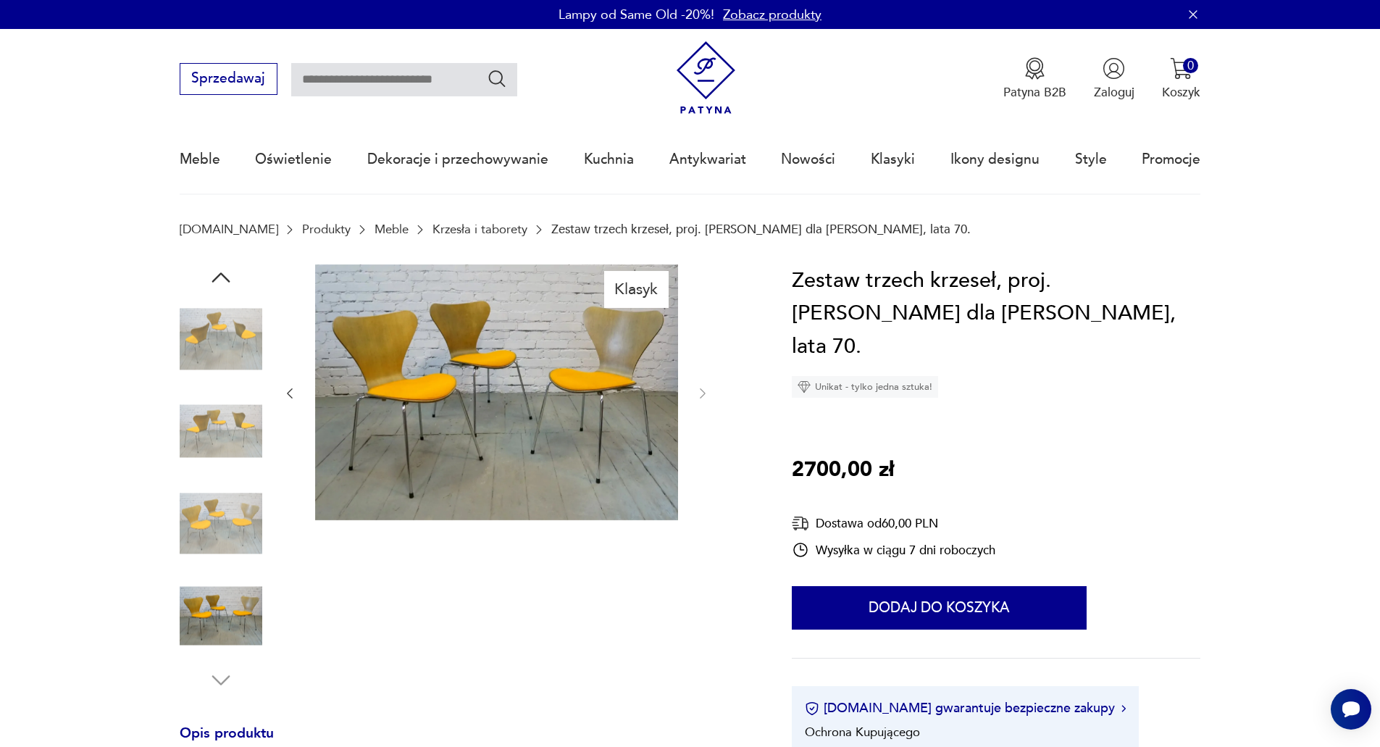
type input "**********"
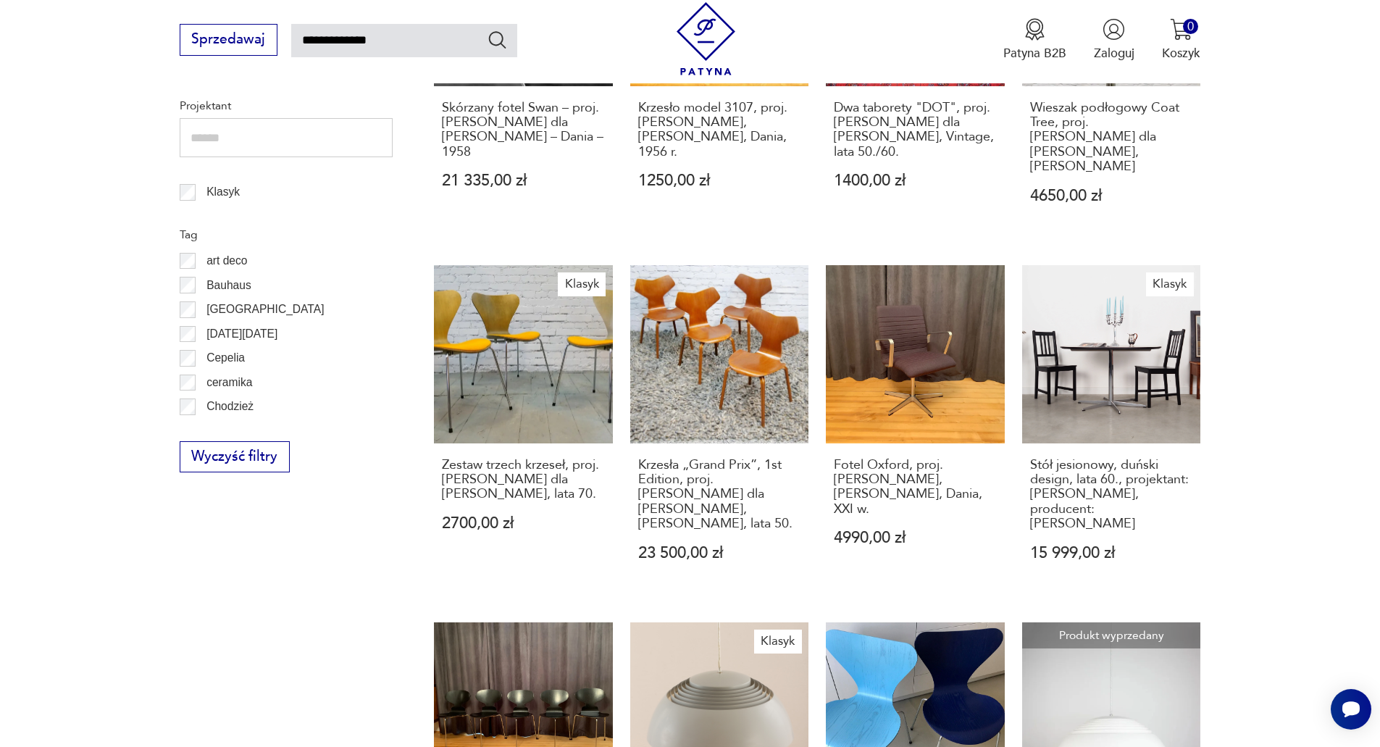
scroll to position [810, 0]
click at [947, 338] on link "Fotel Oxford, proj. [PERSON_NAME], [PERSON_NAME], Dania, XXI w. 4990,00 zł" at bounding box center [915, 429] width 179 height 330
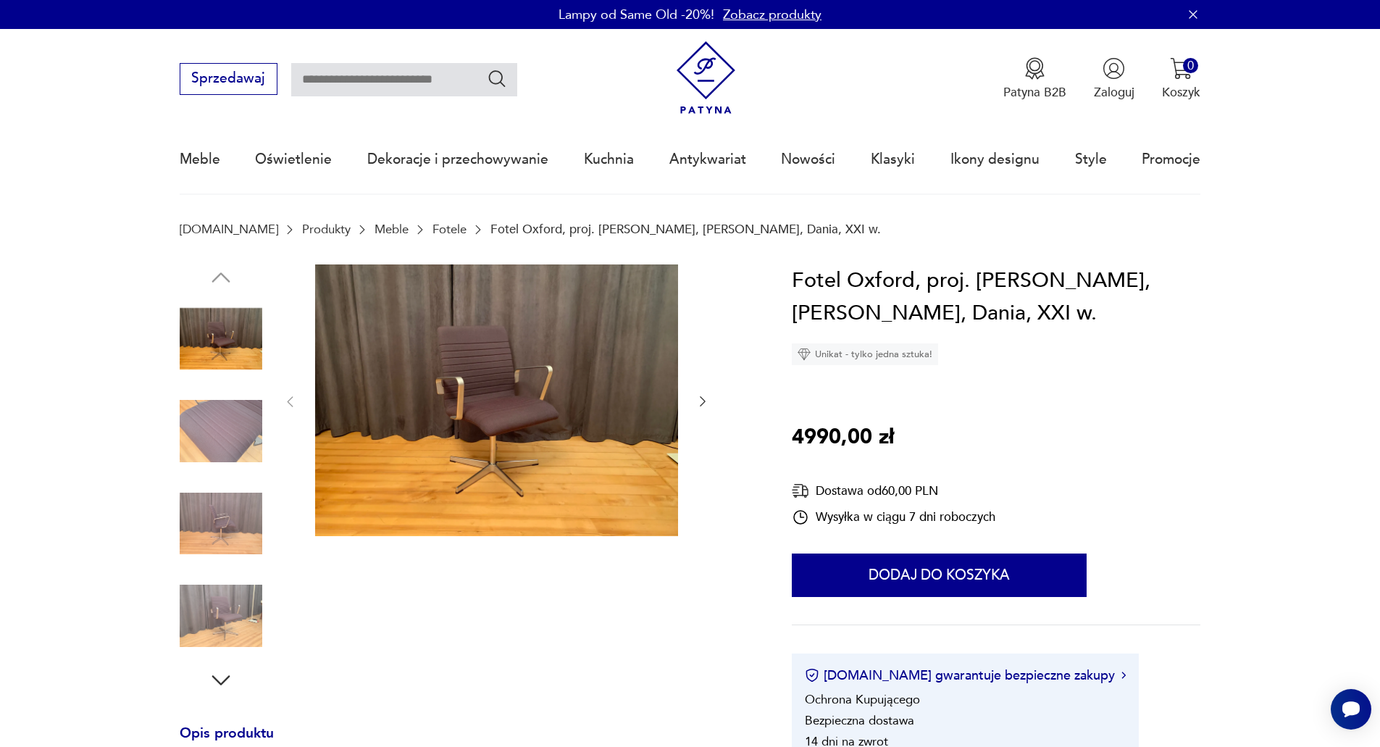
click at [700, 398] on icon "button" at bounding box center [703, 401] width 14 height 14
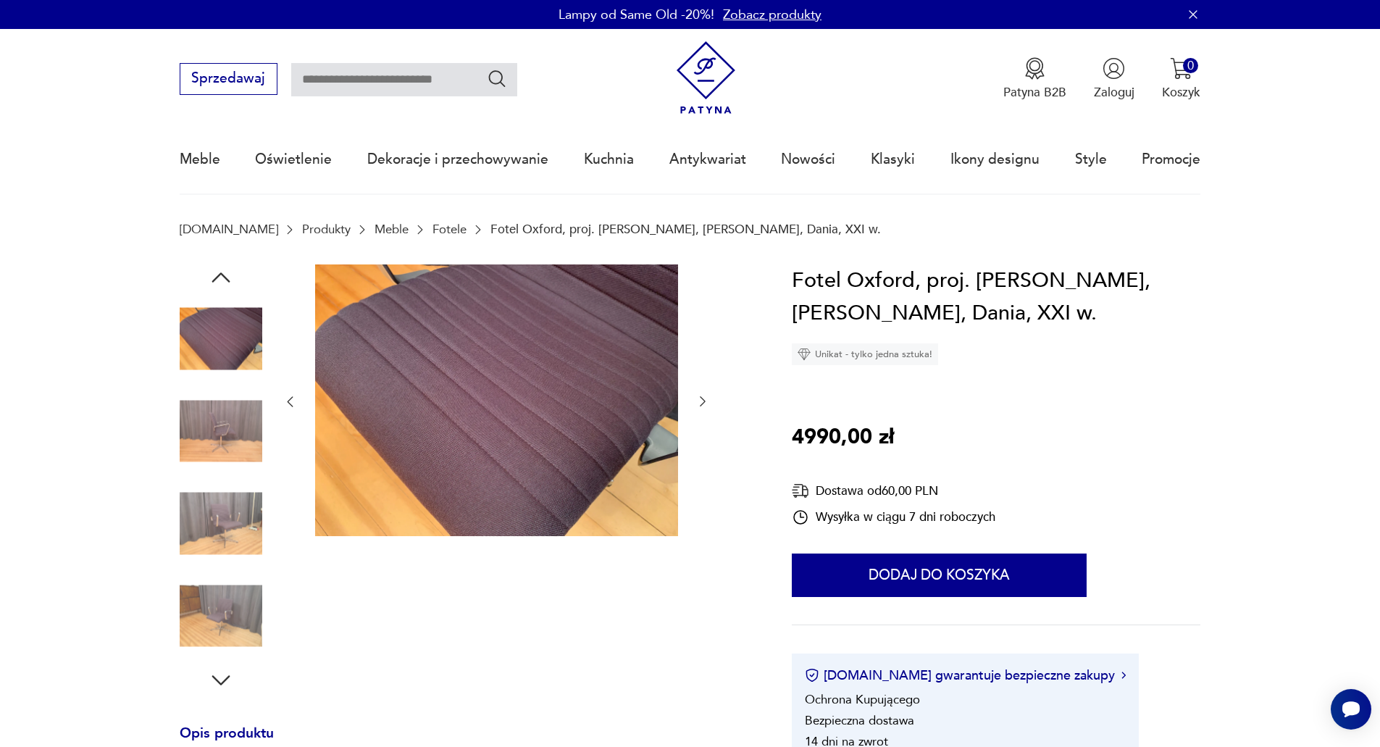
click at [702, 398] on icon "button" at bounding box center [703, 402] width 6 height 10
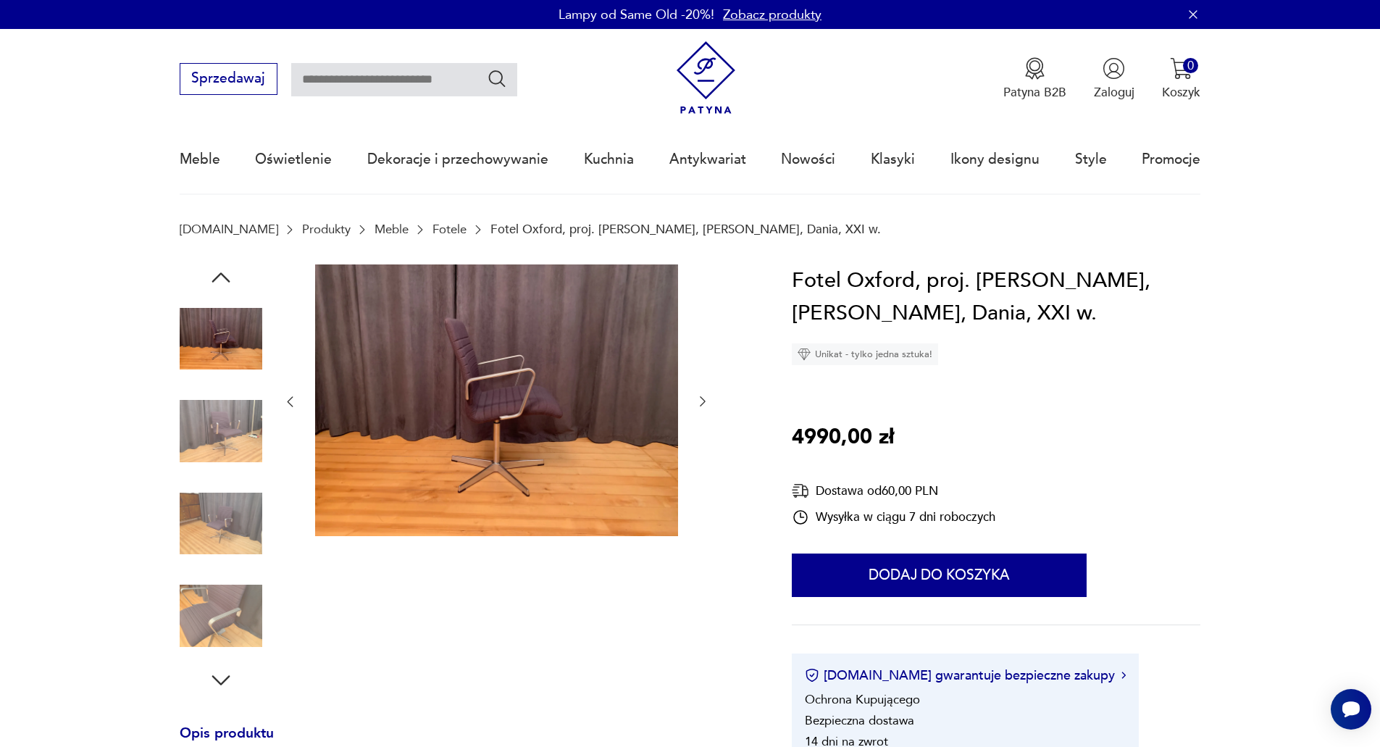
click at [702, 398] on icon "button" at bounding box center [703, 401] width 14 height 14
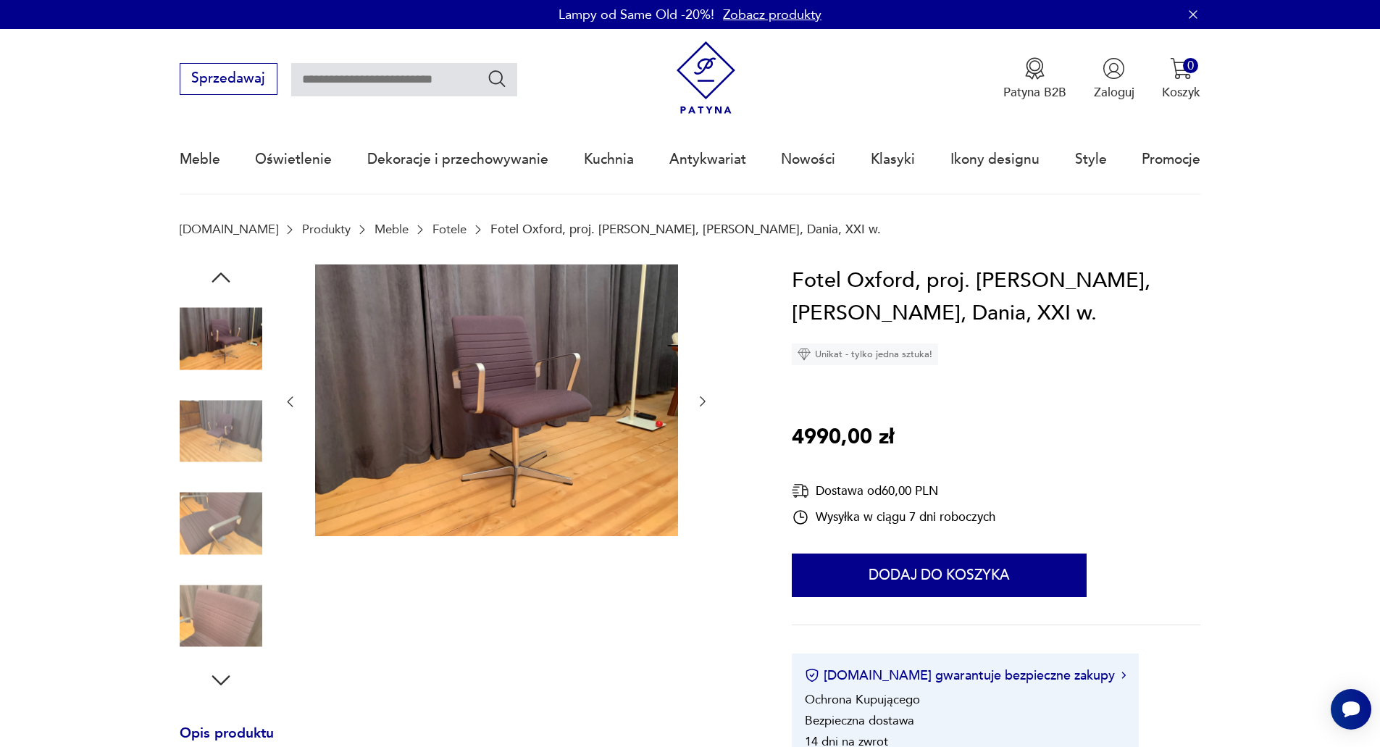
click at [701, 398] on icon "button" at bounding box center [703, 402] width 6 height 10
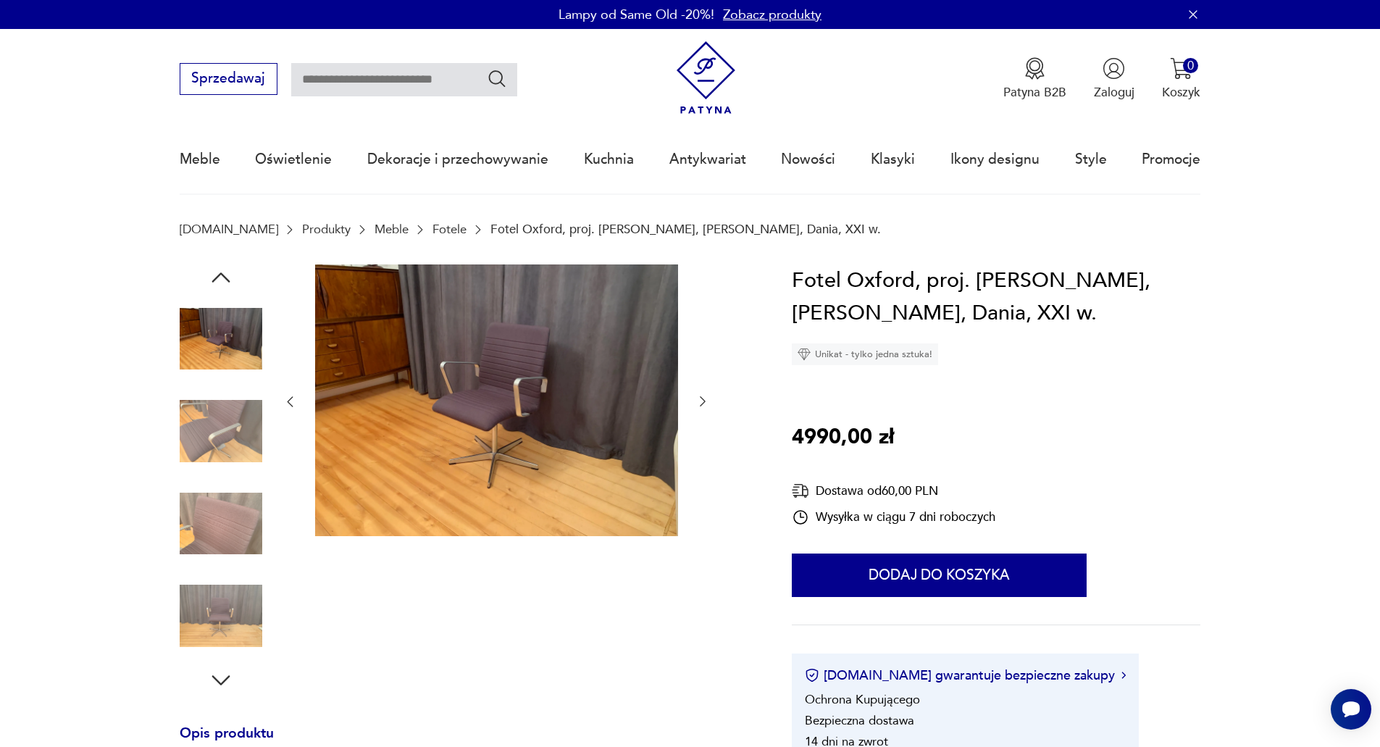
click at [701, 398] on icon "button" at bounding box center [703, 402] width 6 height 10
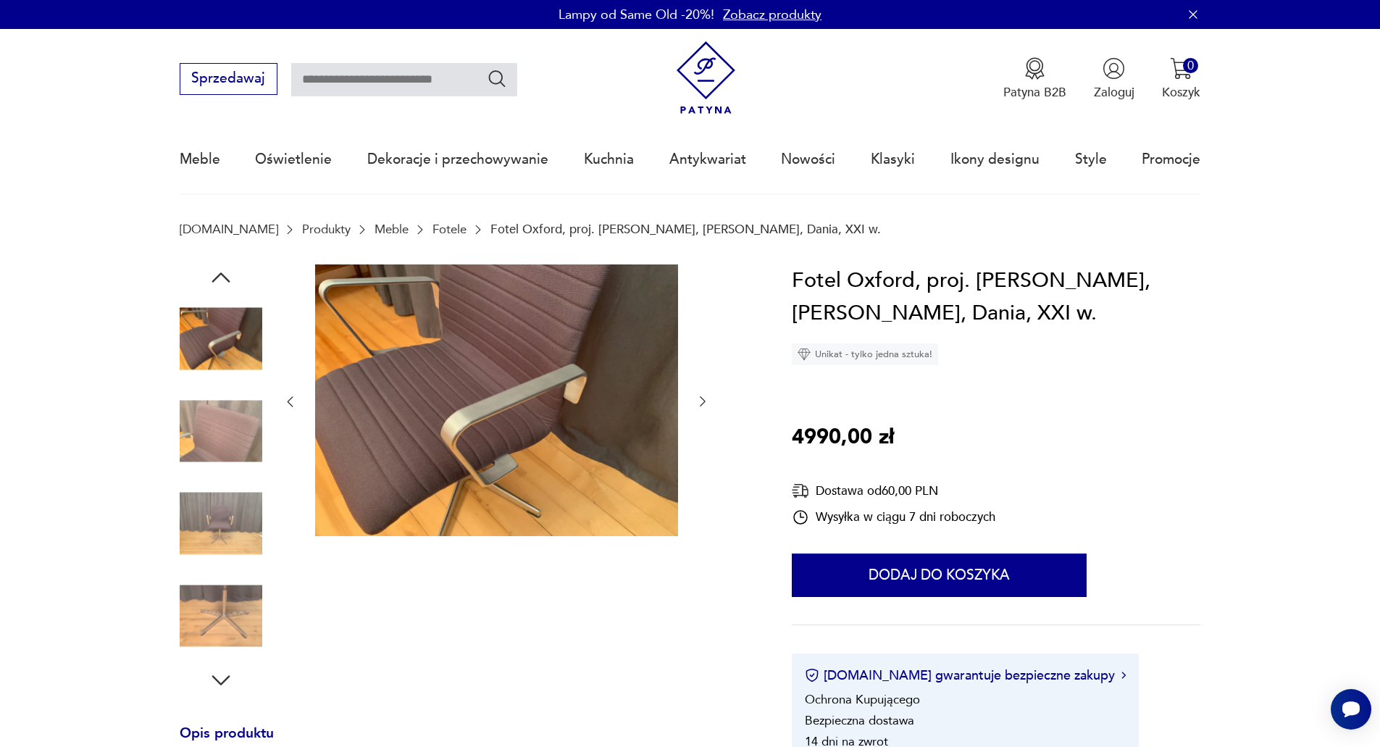
click at [700, 397] on icon "button" at bounding box center [703, 401] width 14 height 14
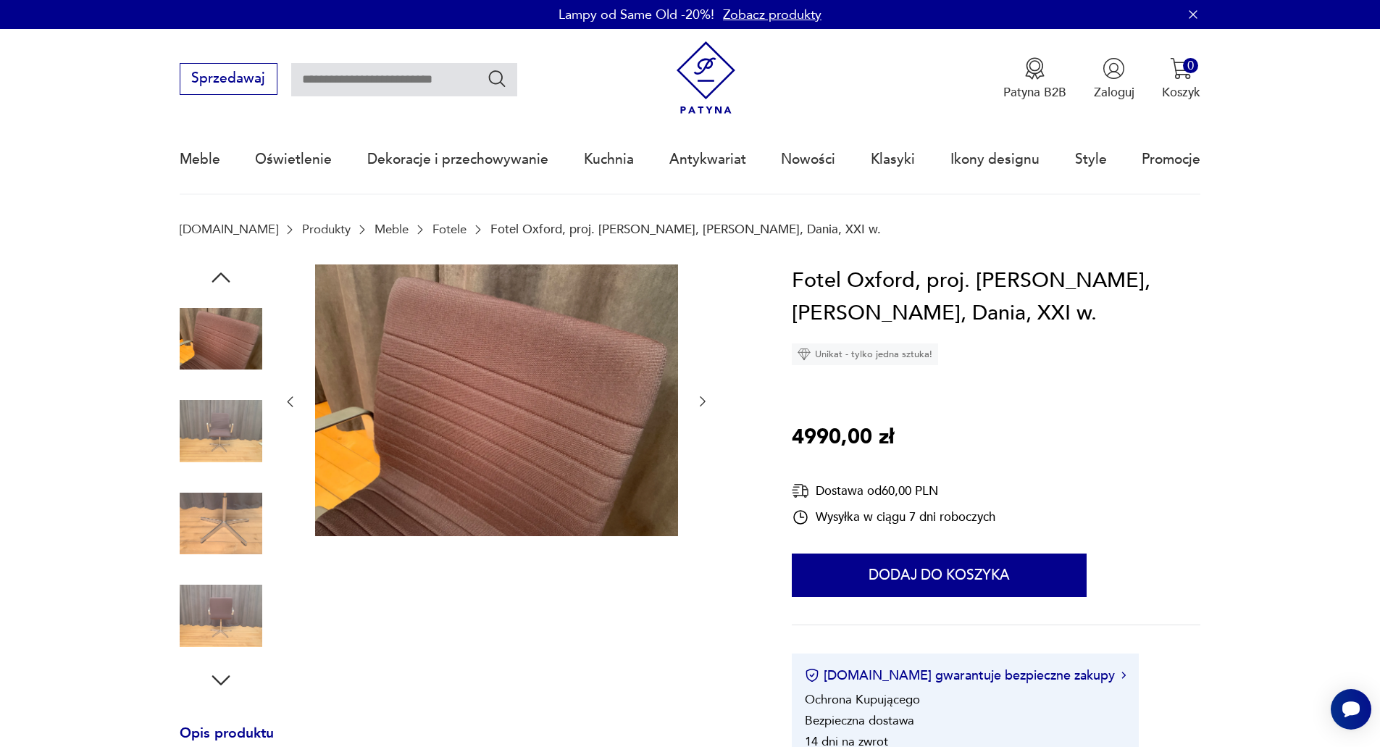
click at [701, 398] on icon "button" at bounding box center [703, 402] width 6 height 10
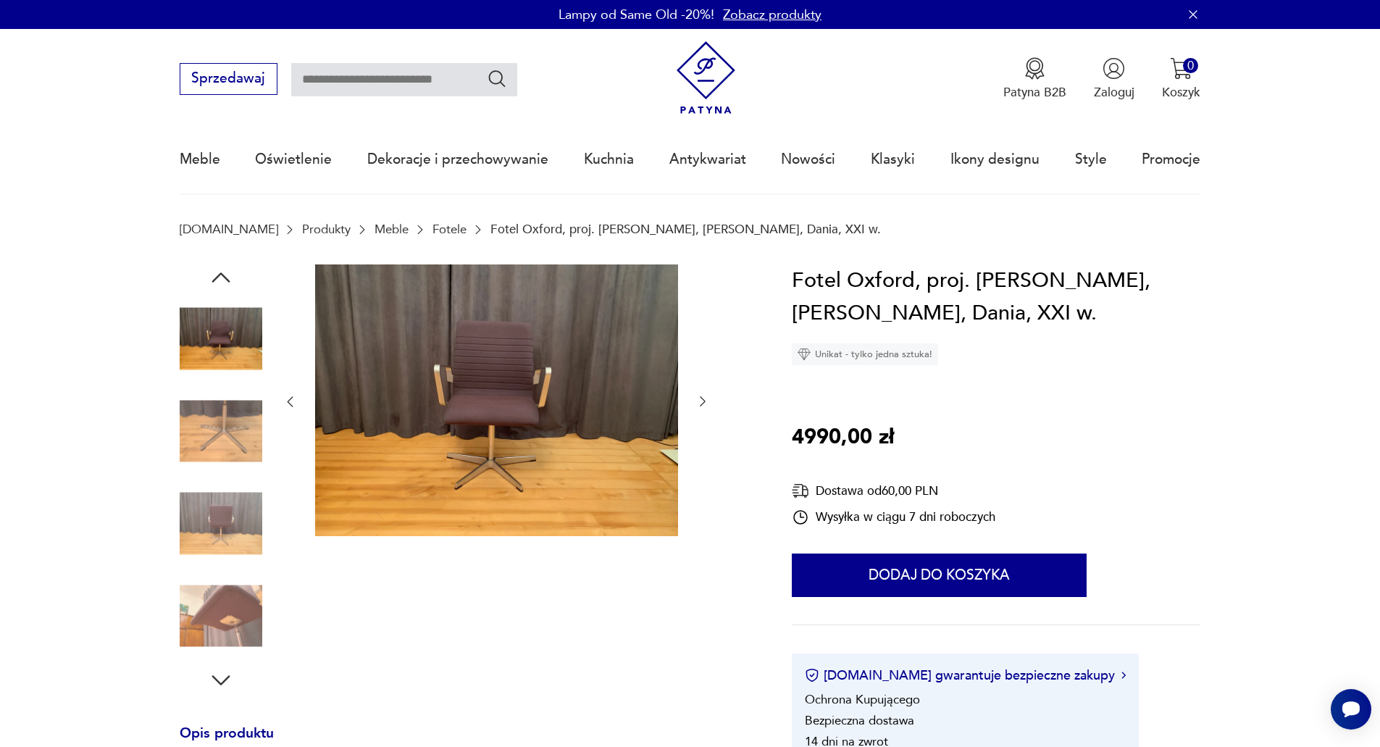
click at [701, 398] on icon "button" at bounding box center [703, 402] width 6 height 10
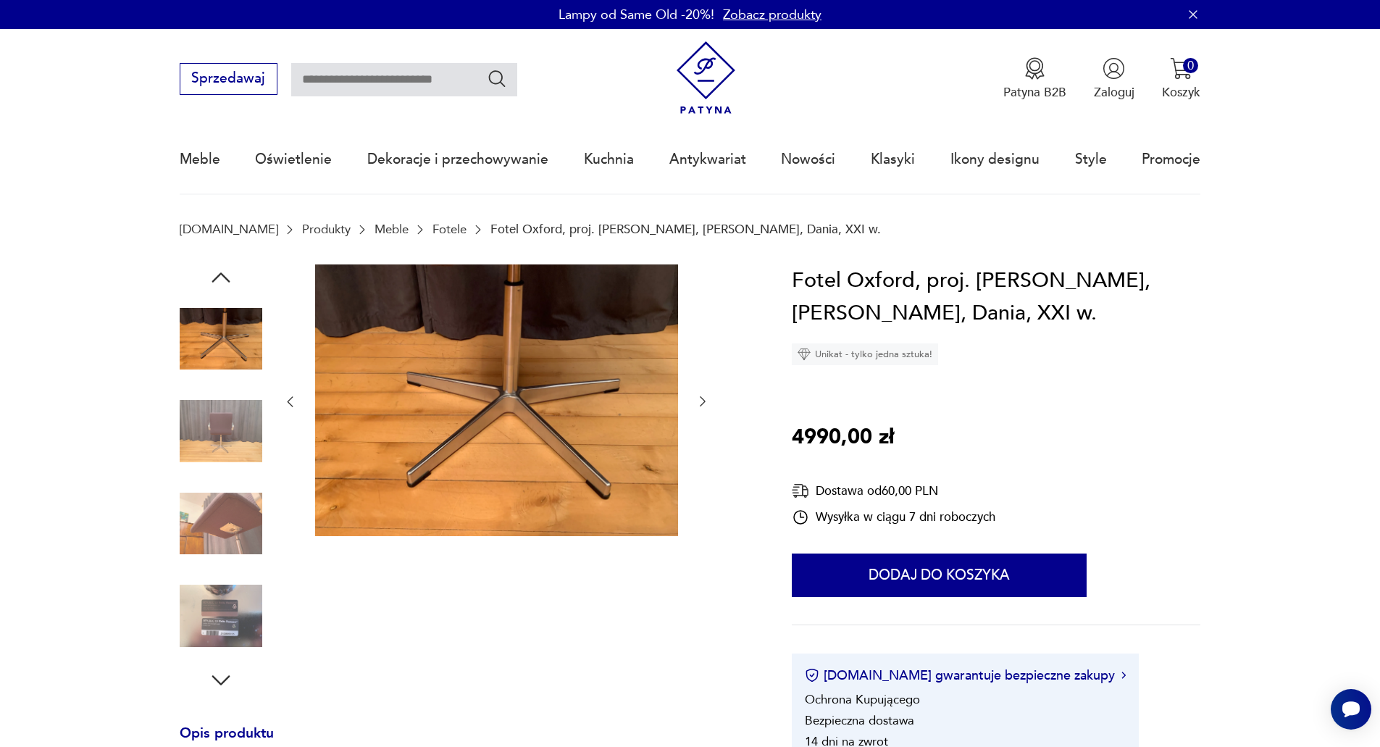
click at [701, 398] on icon "button" at bounding box center [703, 402] width 6 height 10
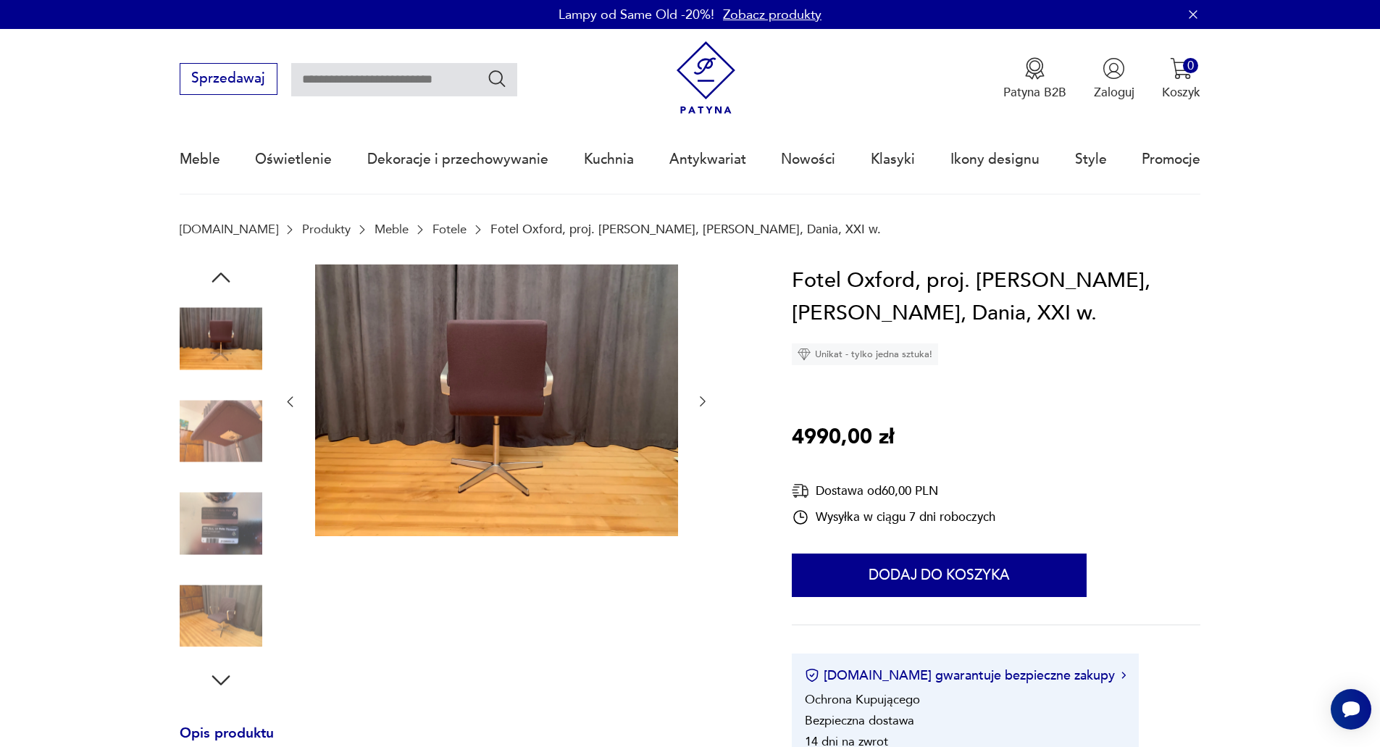
click at [701, 398] on icon "button" at bounding box center [703, 402] width 6 height 10
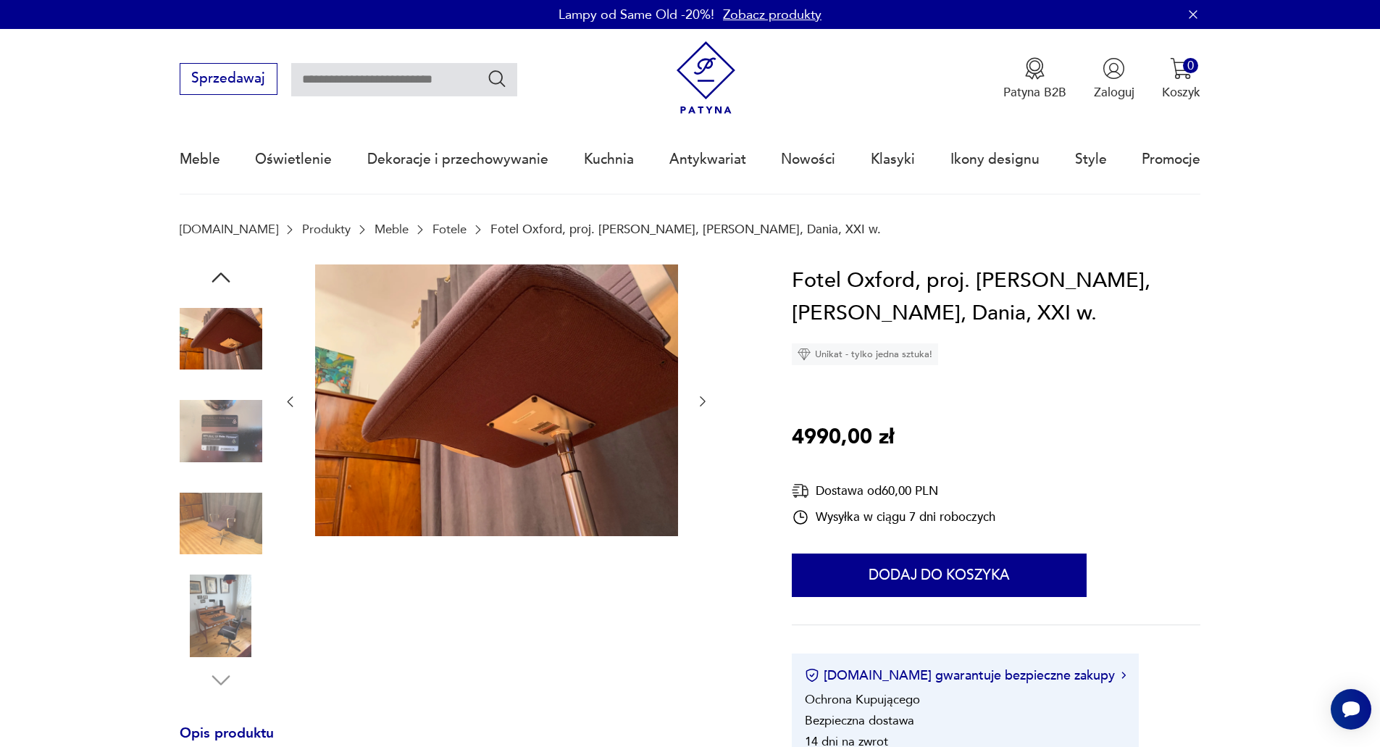
click at [701, 397] on icon "button" at bounding box center [703, 401] width 14 height 14
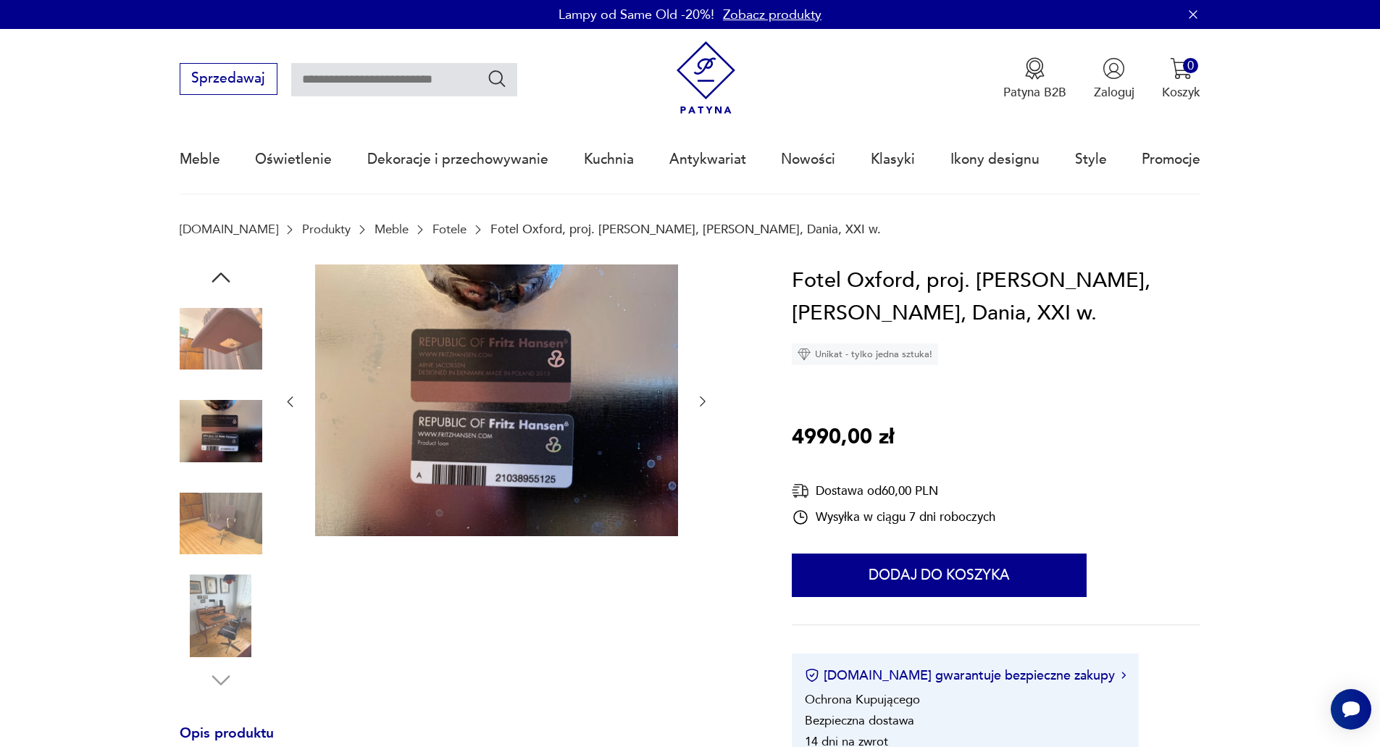
click at [703, 397] on icon "button" at bounding box center [703, 401] width 14 height 14
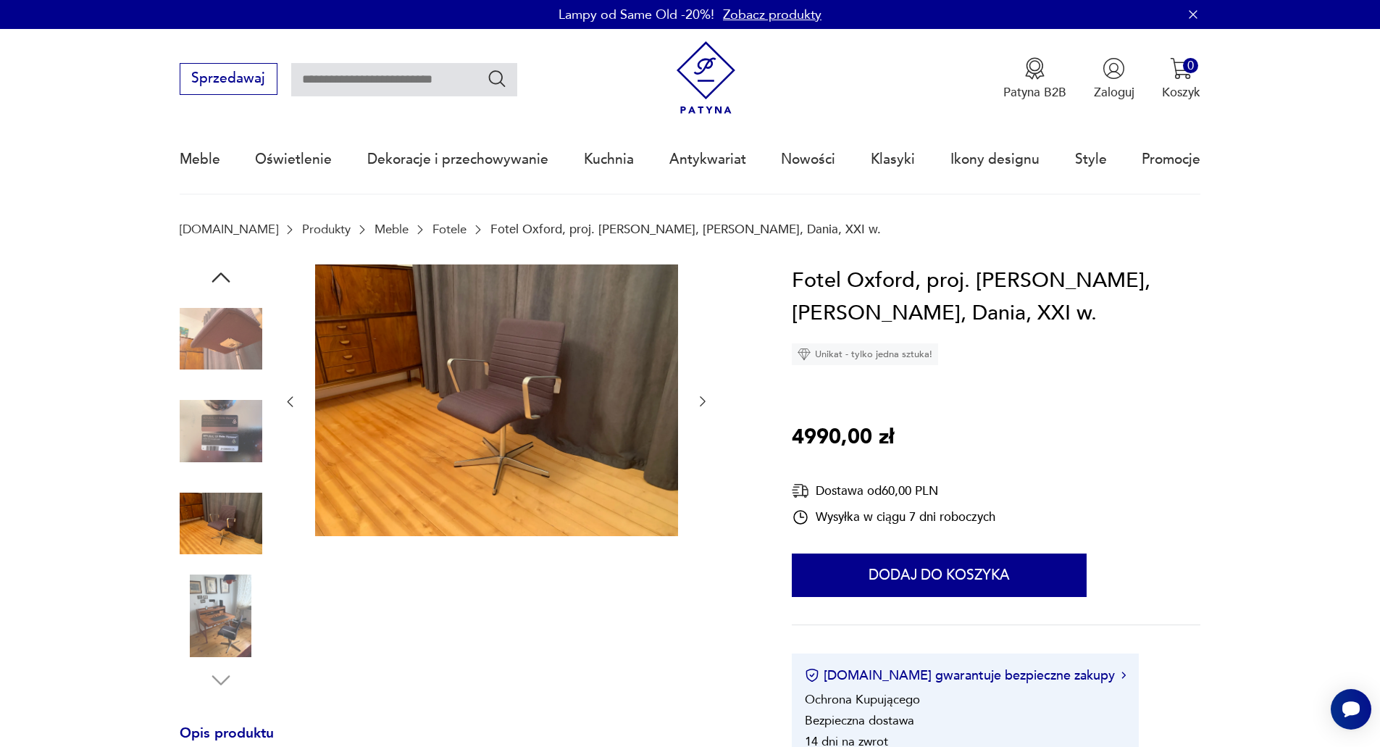
click at [703, 397] on icon "button" at bounding box center [703, 401] width 14 height 14
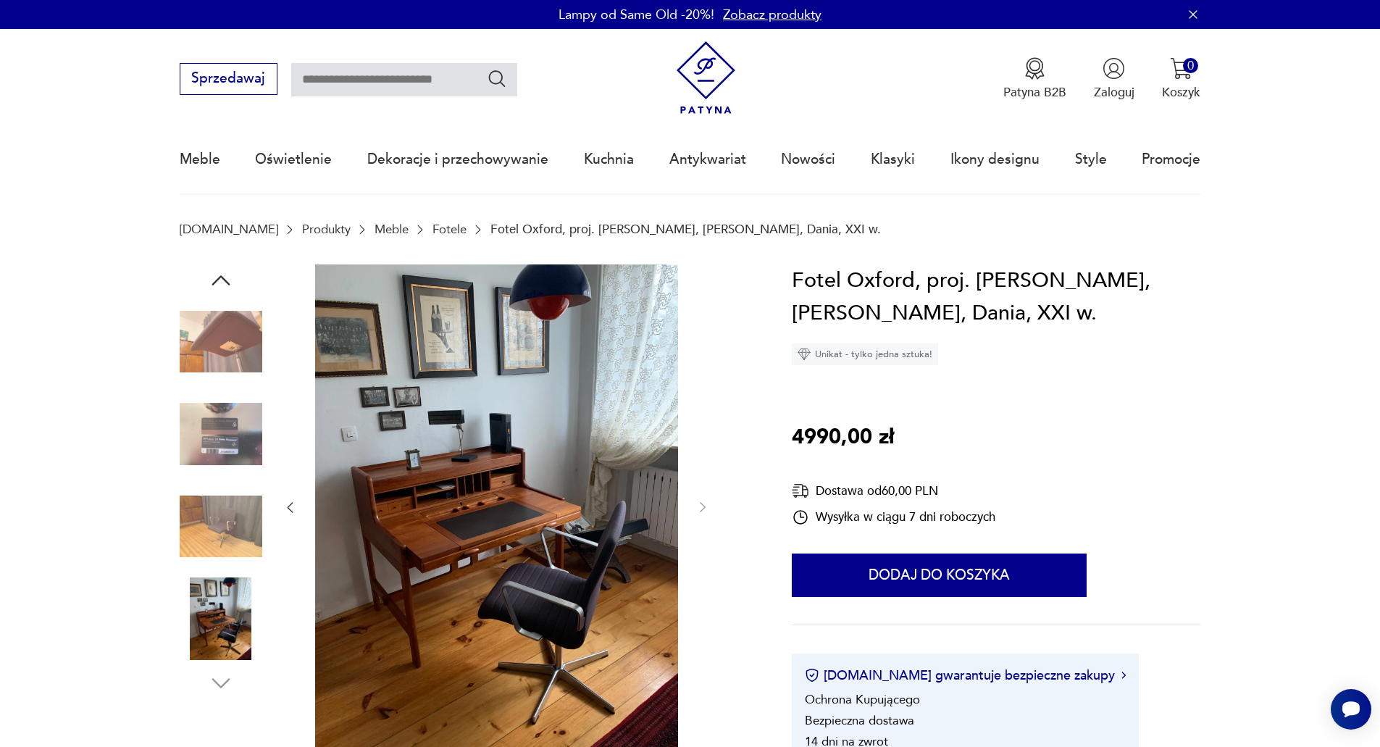
type input "**********"
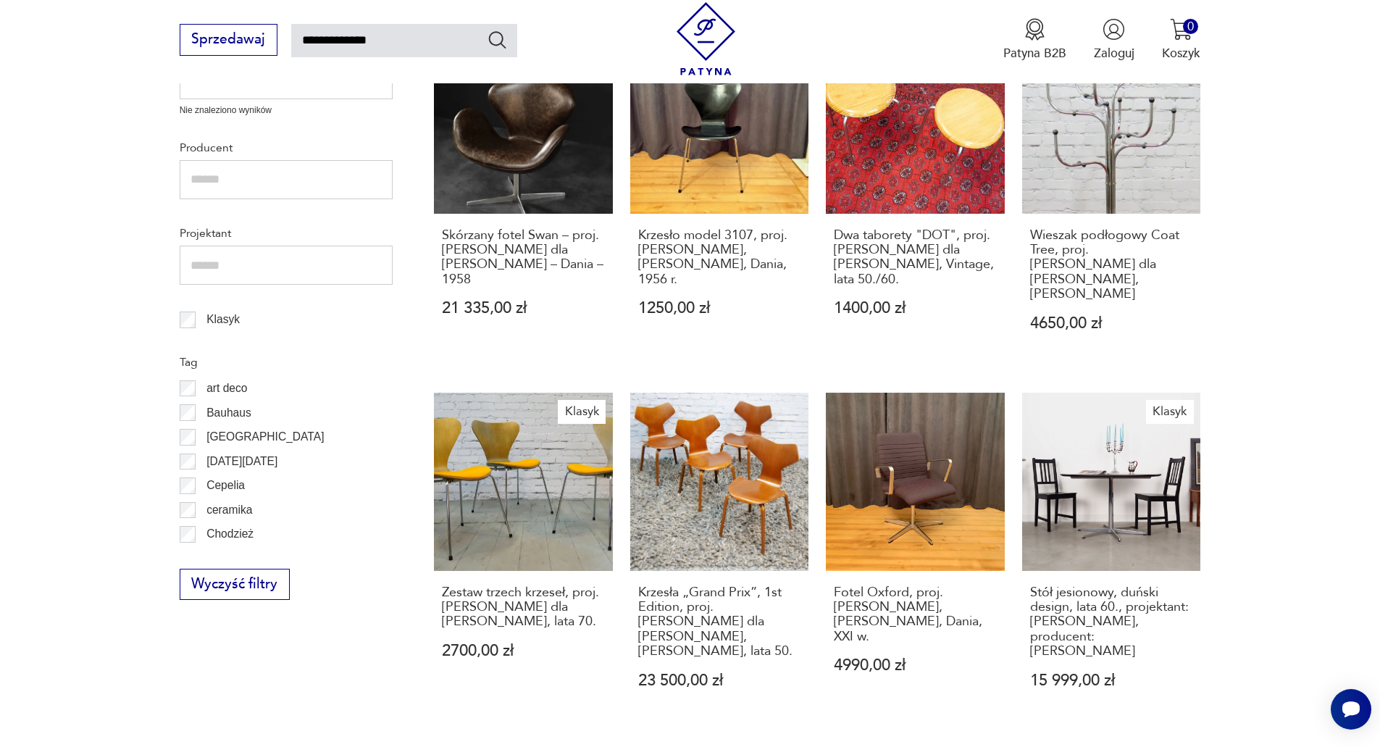
click at [917, 477] on link "Fotel Oxford, proj. [PERSON_NAME], [PERSON_NAME], Dania, XXI w. 4990,00 zł" at bounding box center [915, 558] width 179 height 330
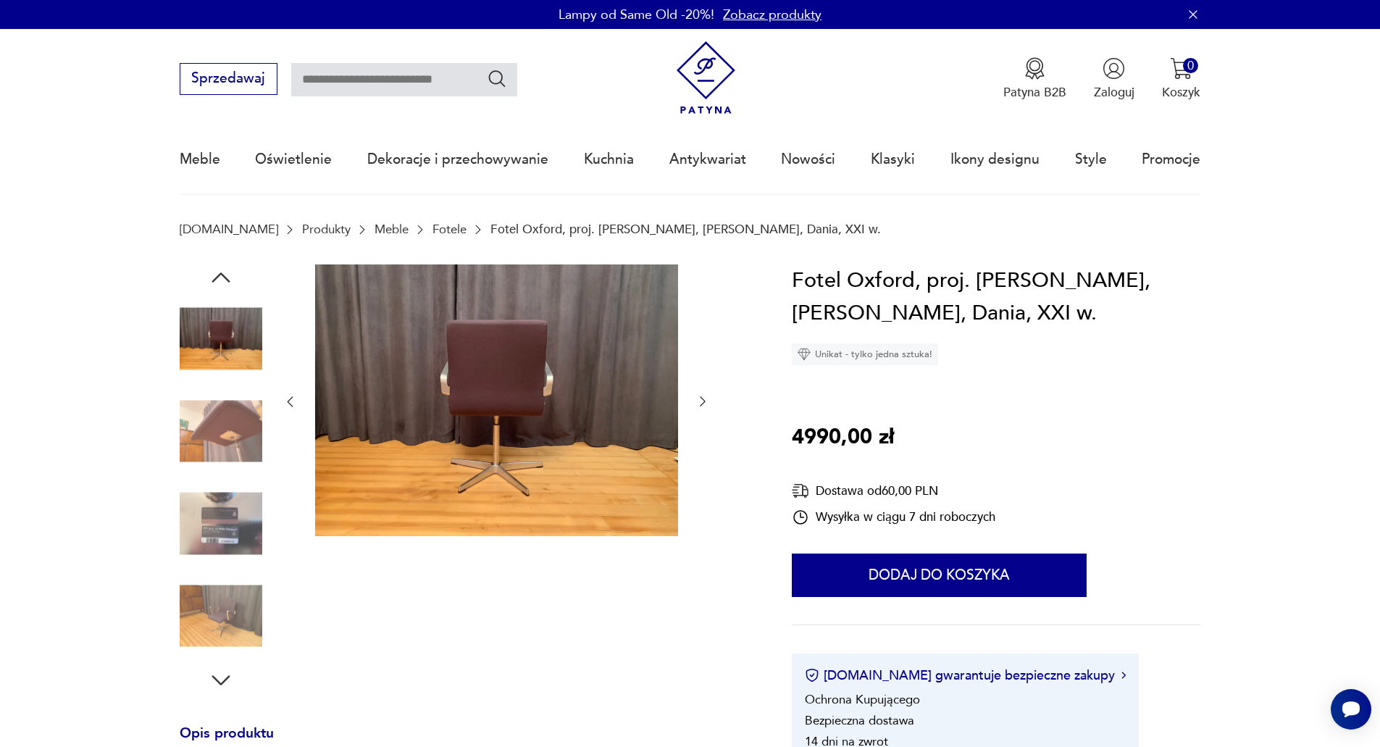
click at [223, 443] on img at bounding box center [221, 431] width 83 height 83
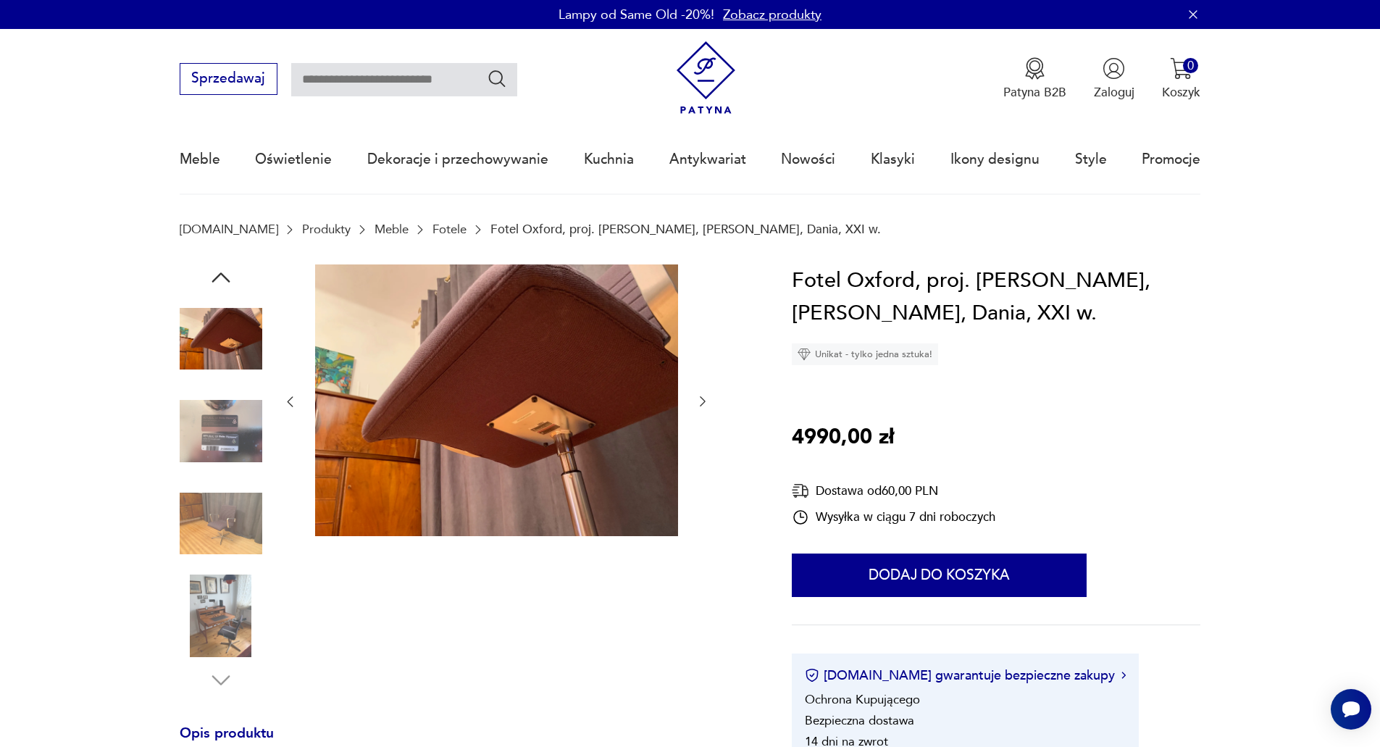
click at [225, 600] on img at bounding box center [221, 616] width 83 height 83
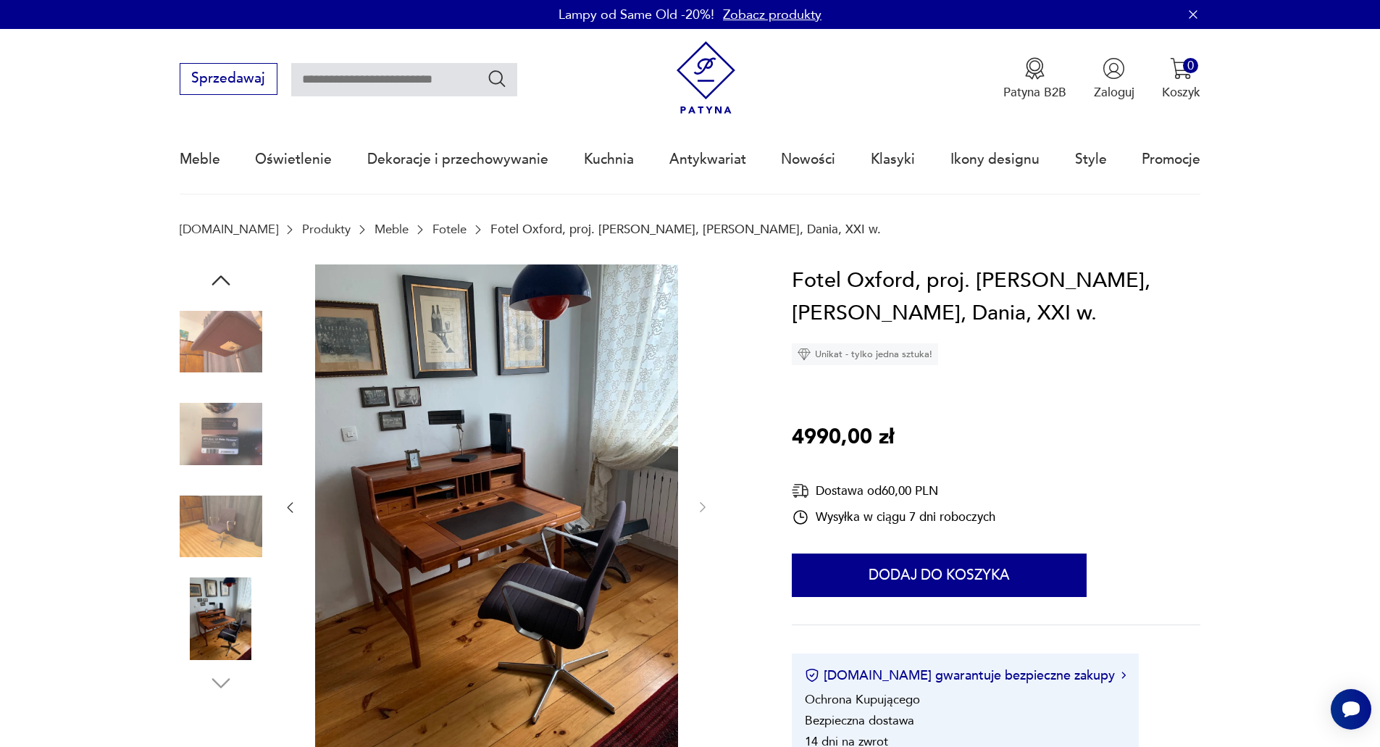
type input "**********"
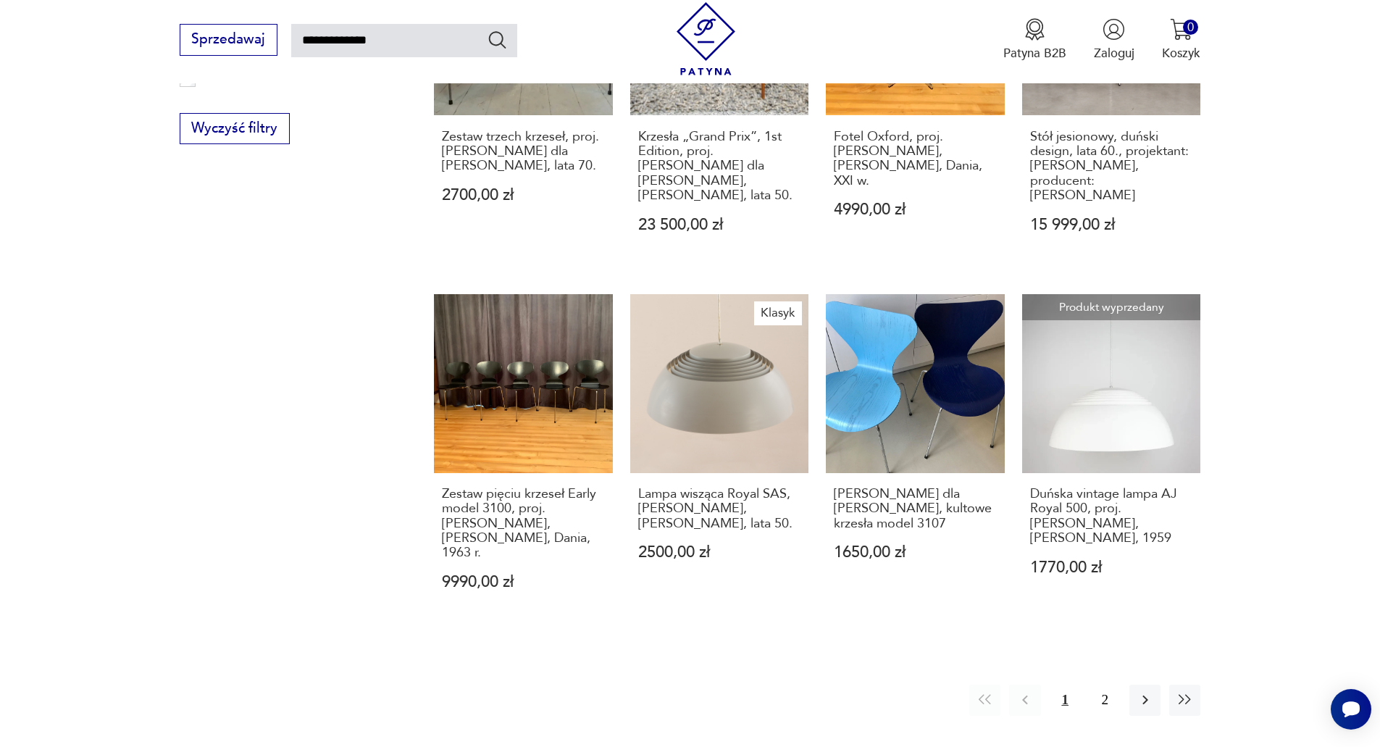
scroll to position [1144, 0]
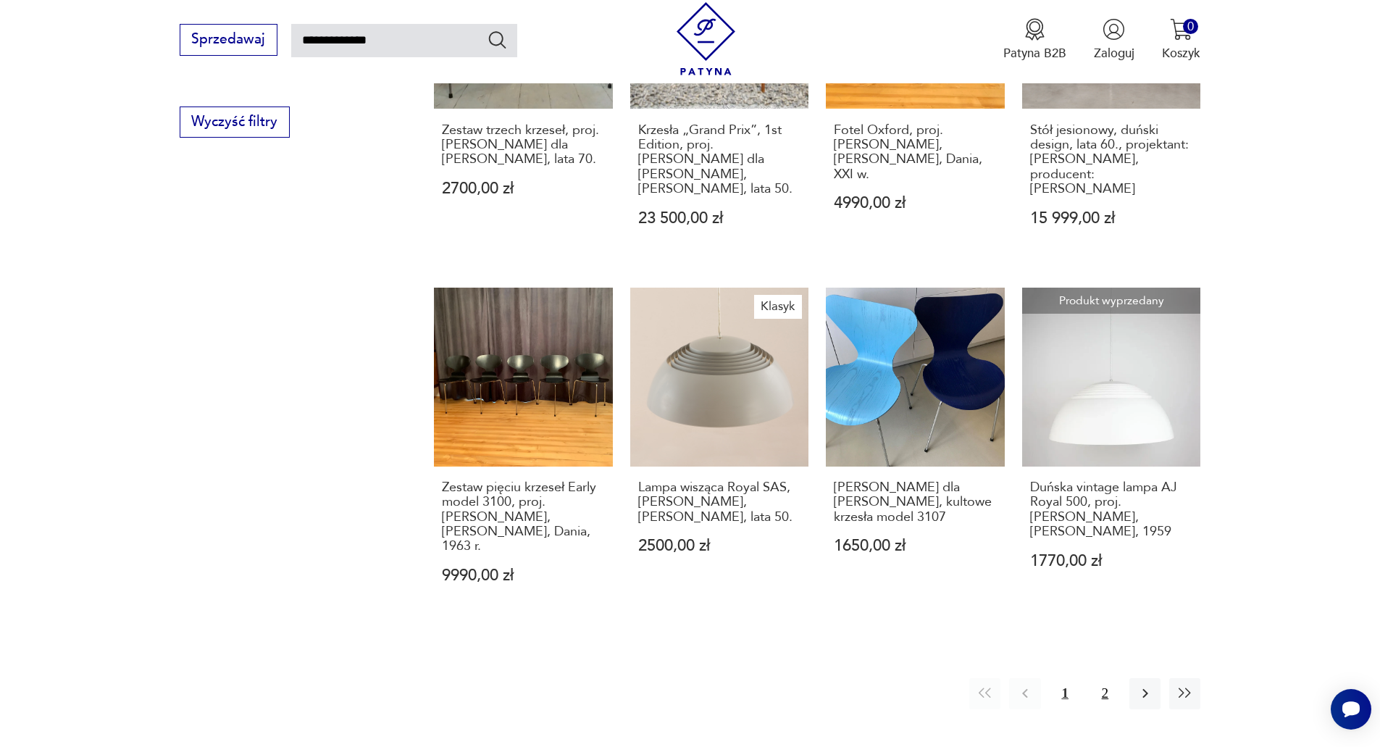
click at [1104, 678] on button "2" at bounding box center [1105, 693] width 31 height 31
